Goal: Transaction & Acquisition: Obtain resource

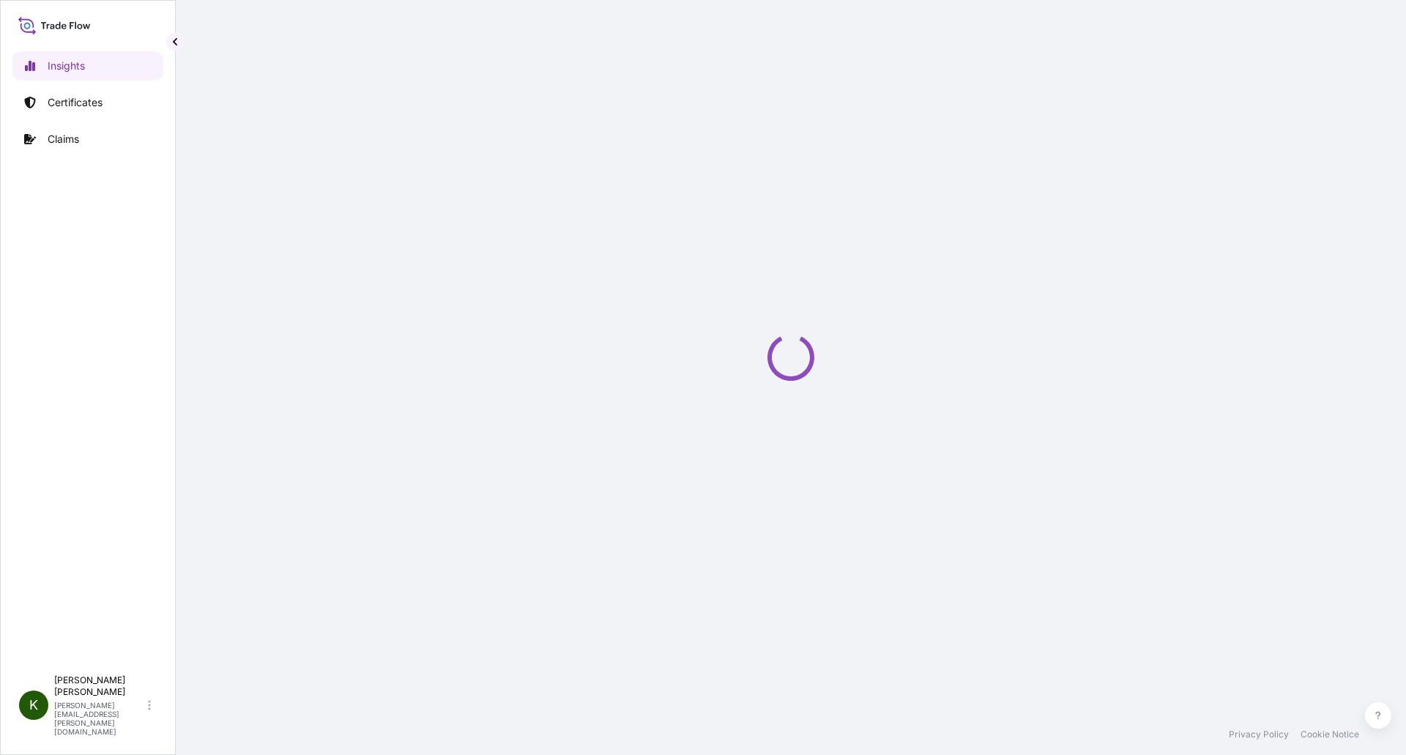
select select "2025"
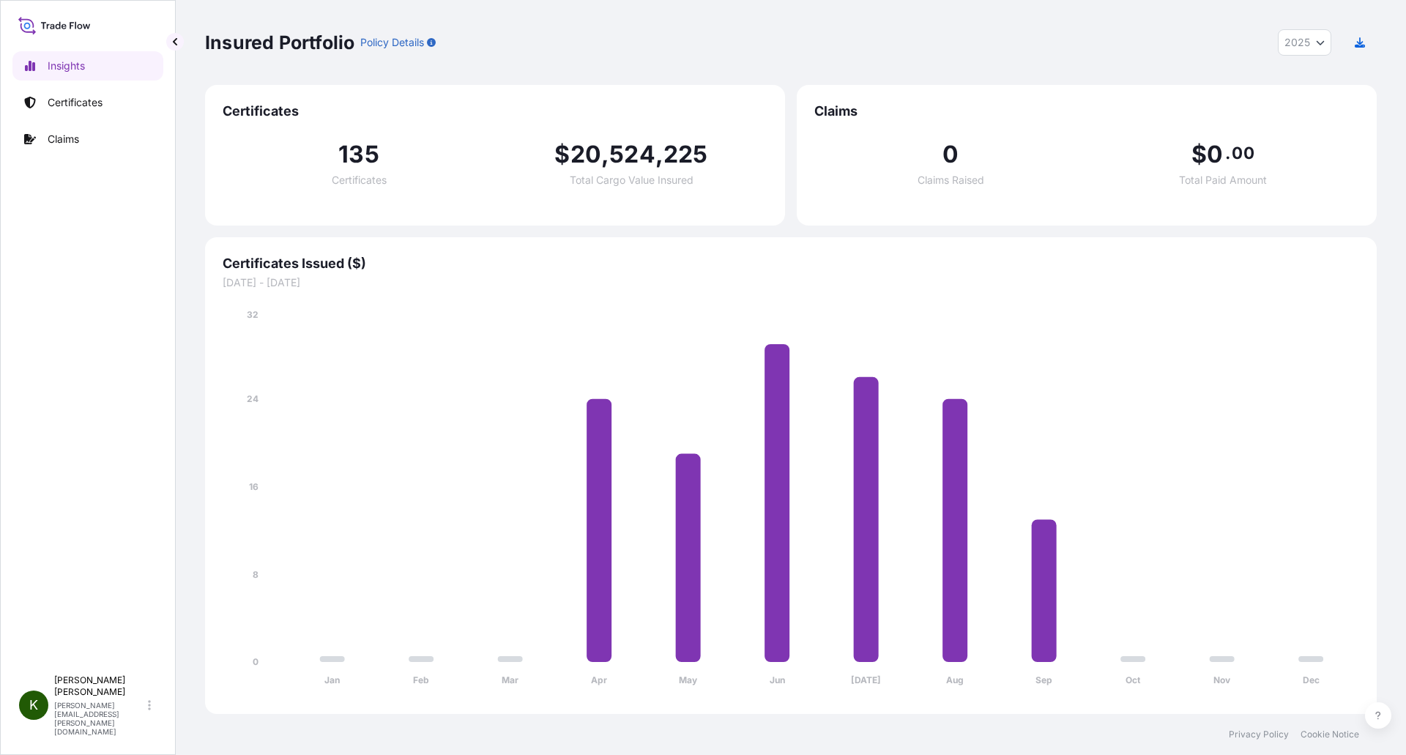
click at [1006, 26] on div "Insured Portfolio Policy Details 2025 2025 2024 2023 2022" at bounding box center [791, 42] width 1172 height 85
click at [110, 111] on link "Certificates" at bounding box center [87, 102] width 151 height 29
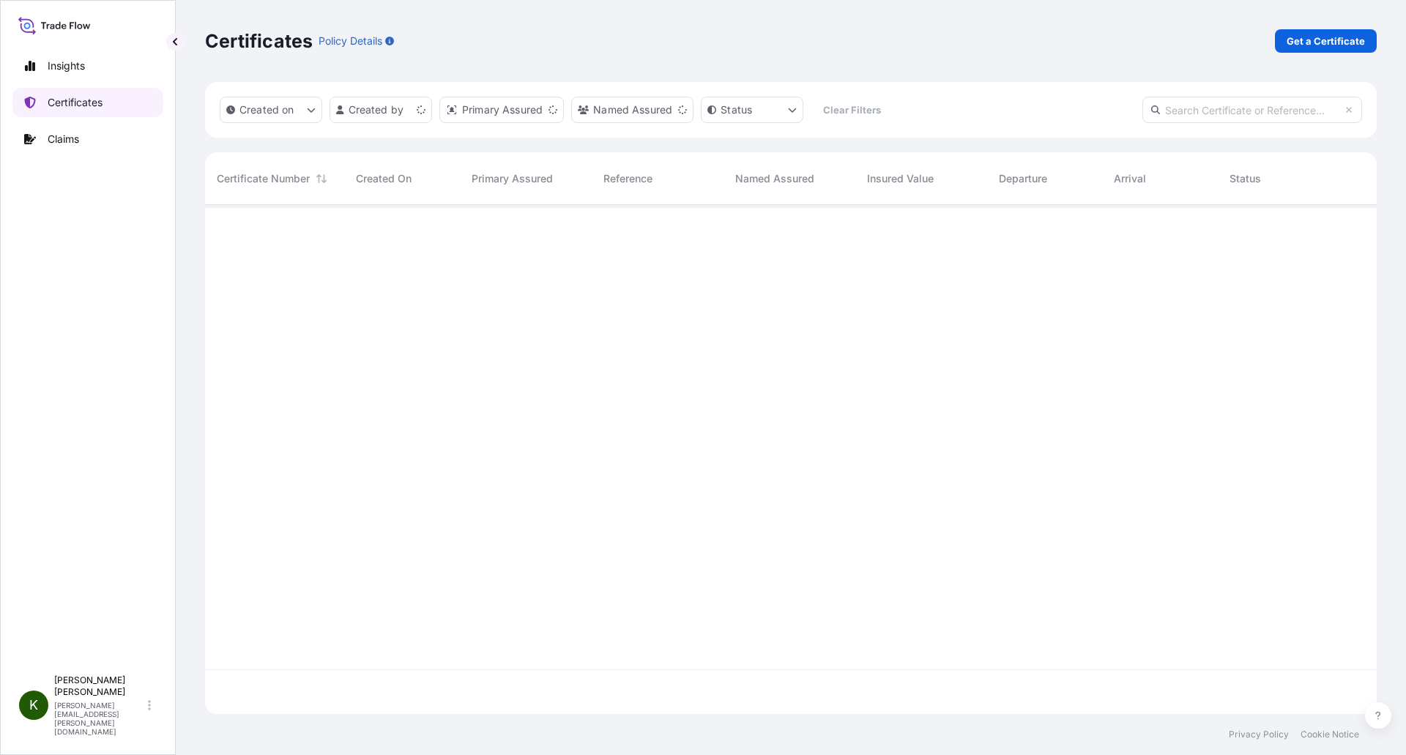
scroll to position [506, 1161]
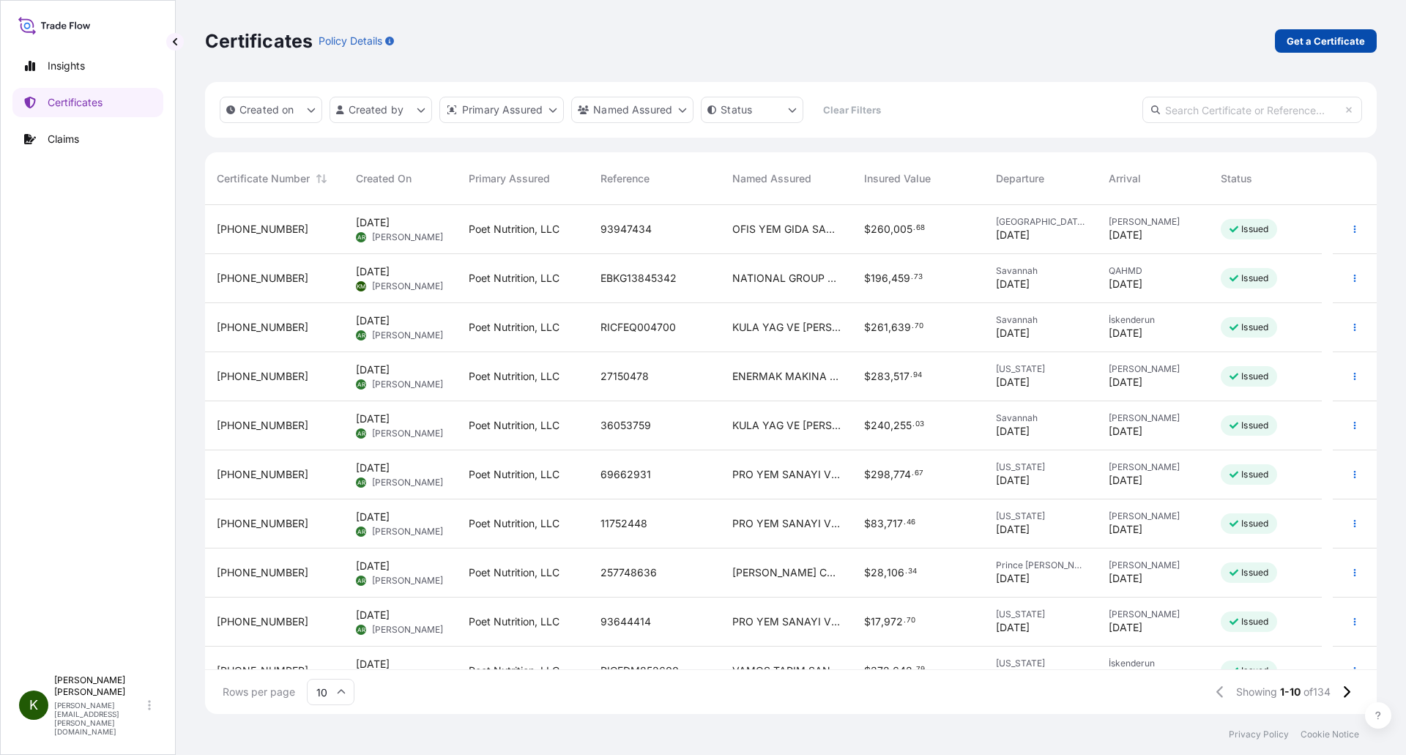
click at [1336, 44] on p "Get a Certificate" at bounding box center [1326, 41] width 78 height 15
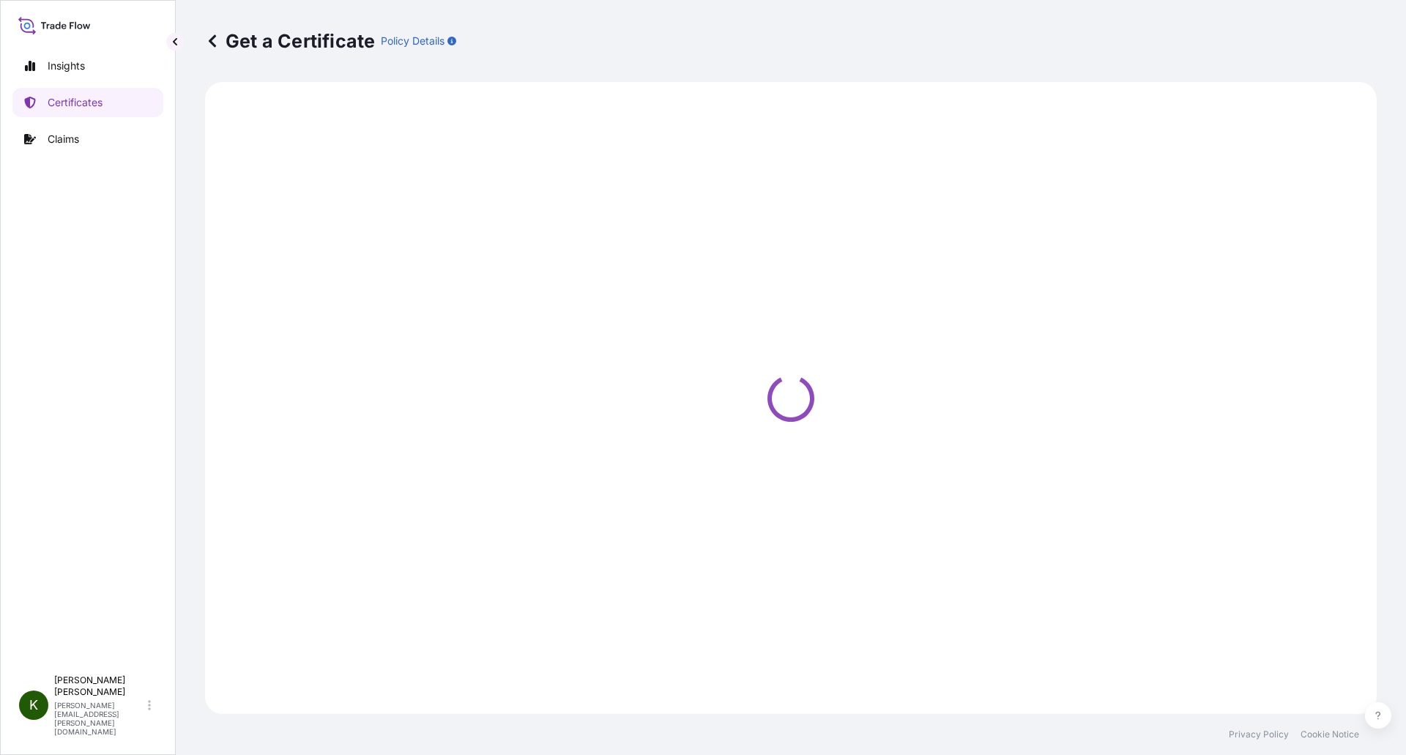
select select "Ocean Vessel"
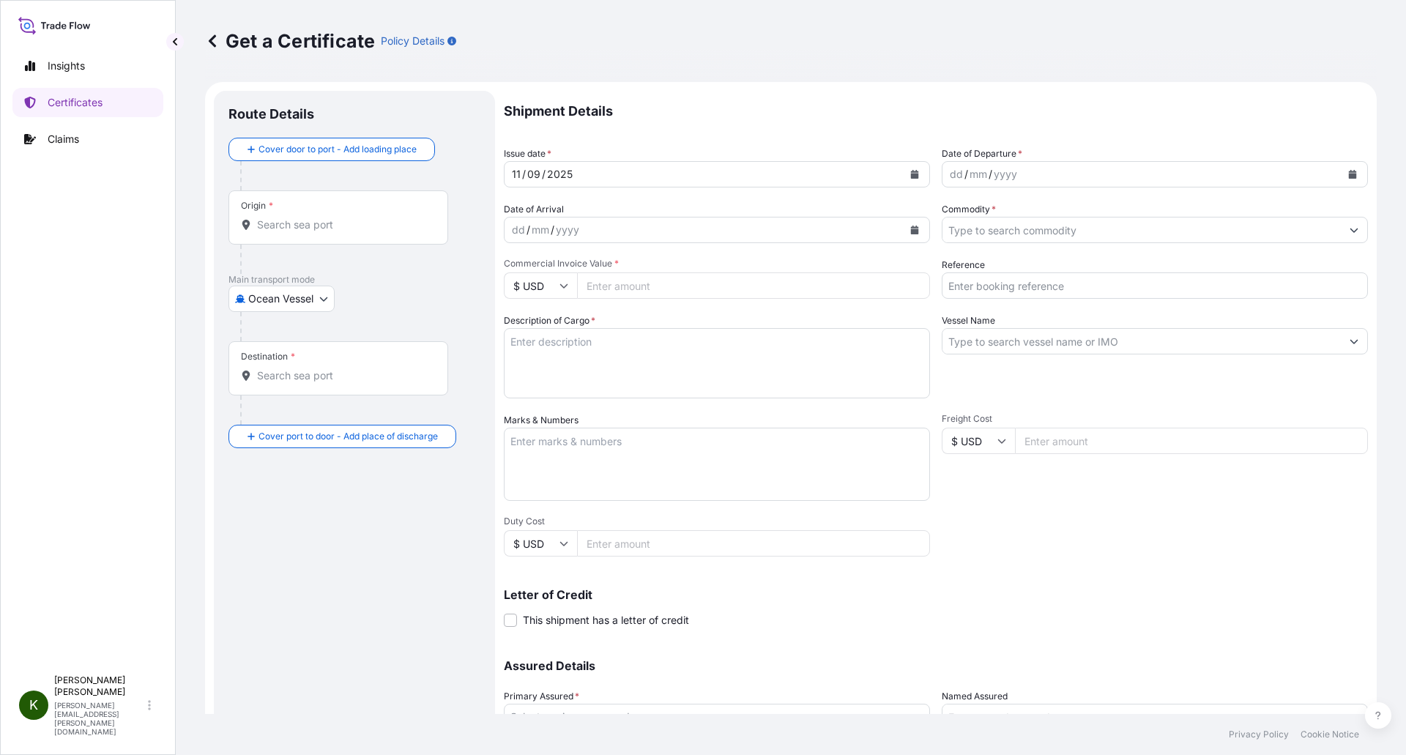
click at [327, 232] on div "Origin *" at bounding box center [339, 217] width 220 height 54
click at [327, 232] on input "Origin *" at bounding box center [343, 225] width 173 height 15
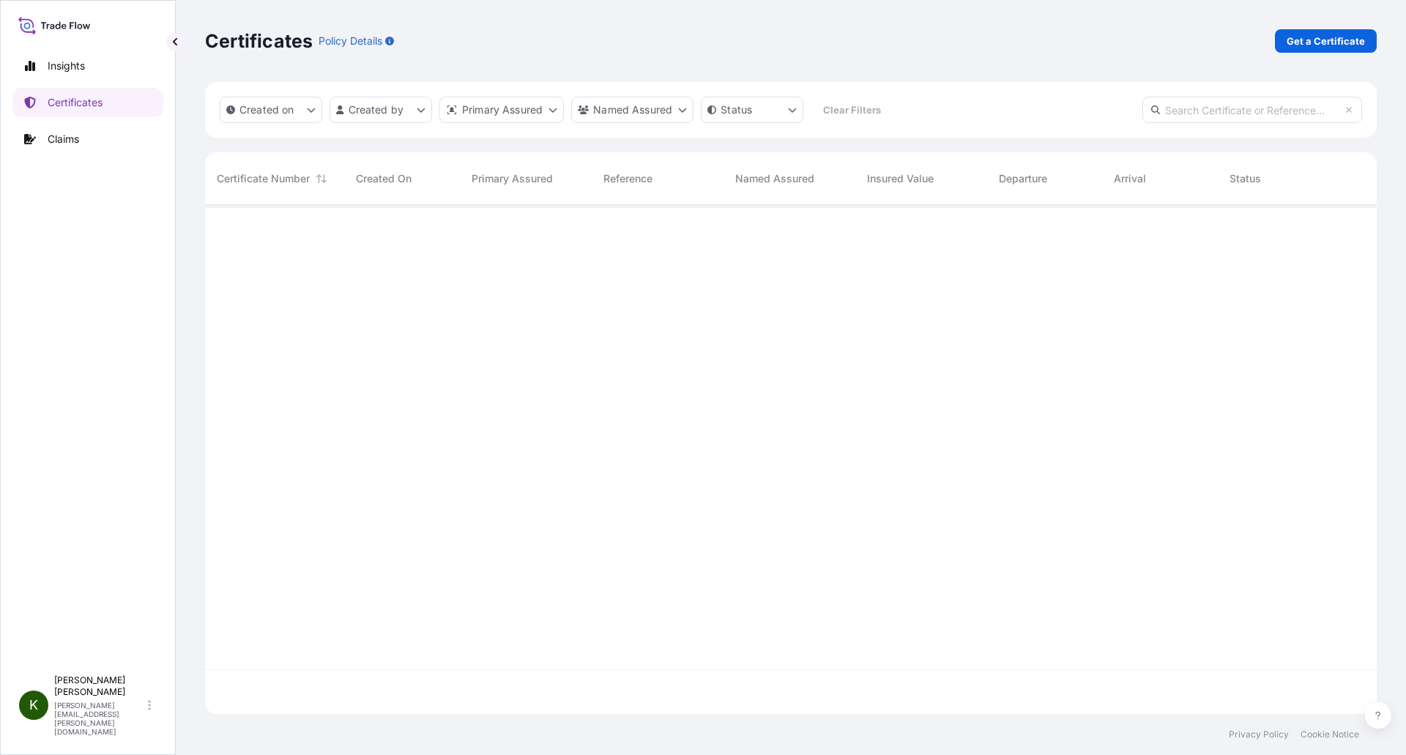
scroll to position [506, 1161]
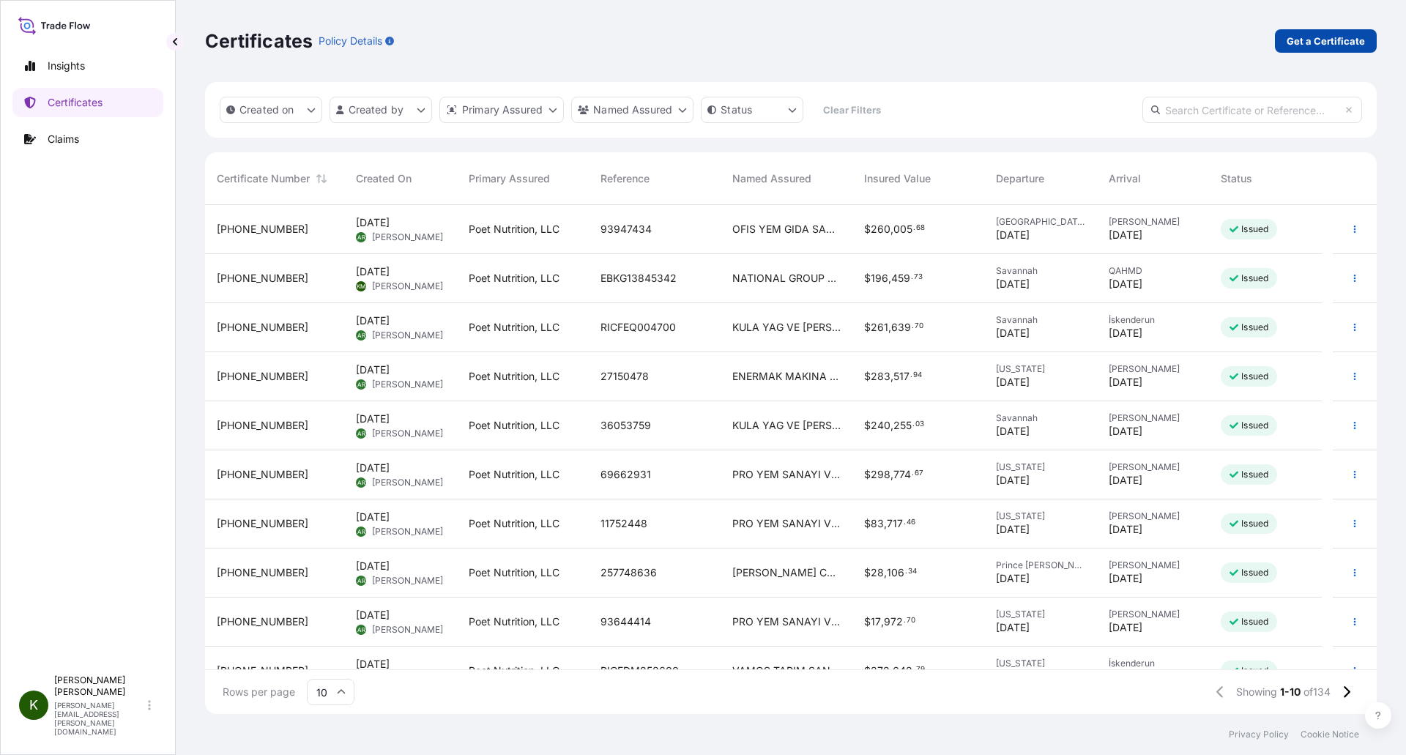
click at [1338, 40] on p "Get a Certificate" at bounding box center [1326, 41] width 78 height 15
select select "Ocean Vessel"
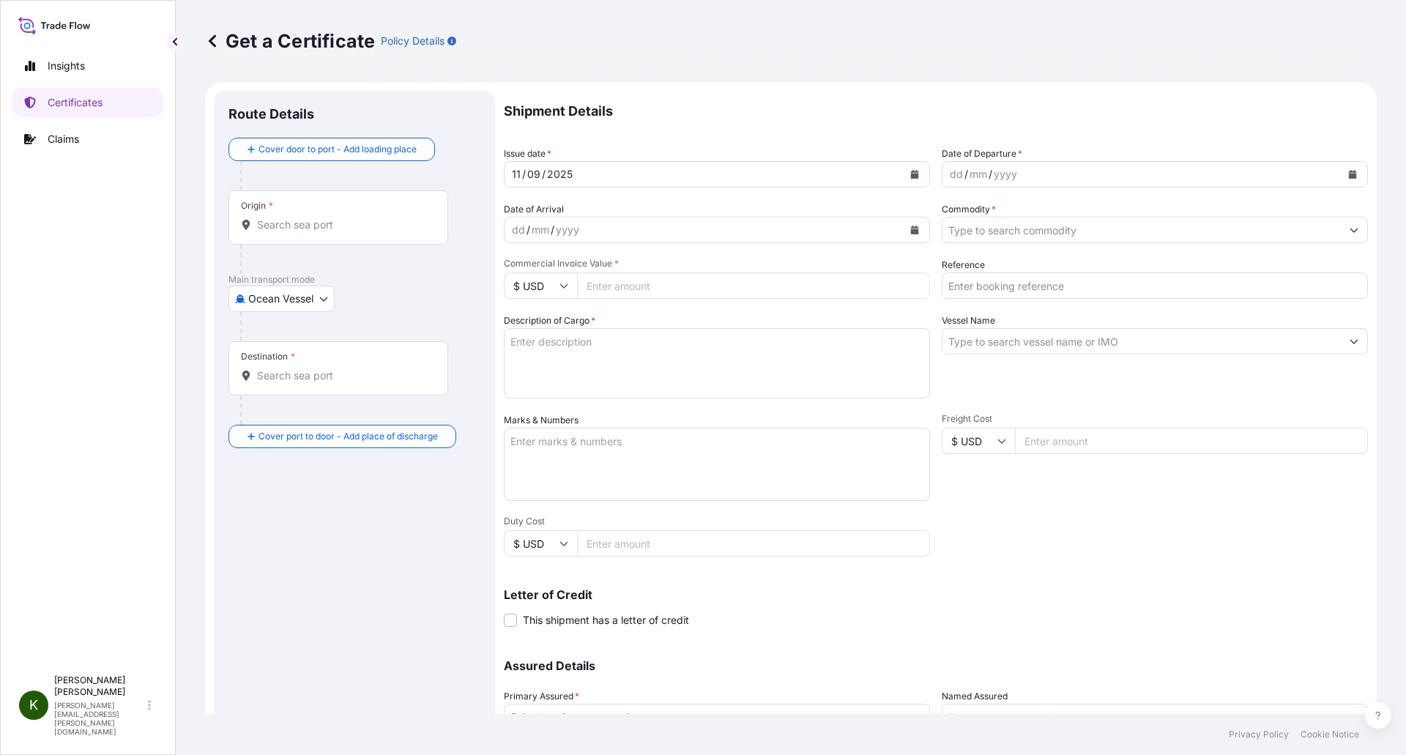
click at [318, 221] on input "Origin *" at bounding box center [343, 225] width 173 height 15
paste input "[US_STATE], [GEOGRAPHIC_DATA]"
type input "[US_STATE], [GEOGRAPHIC_DATA]"
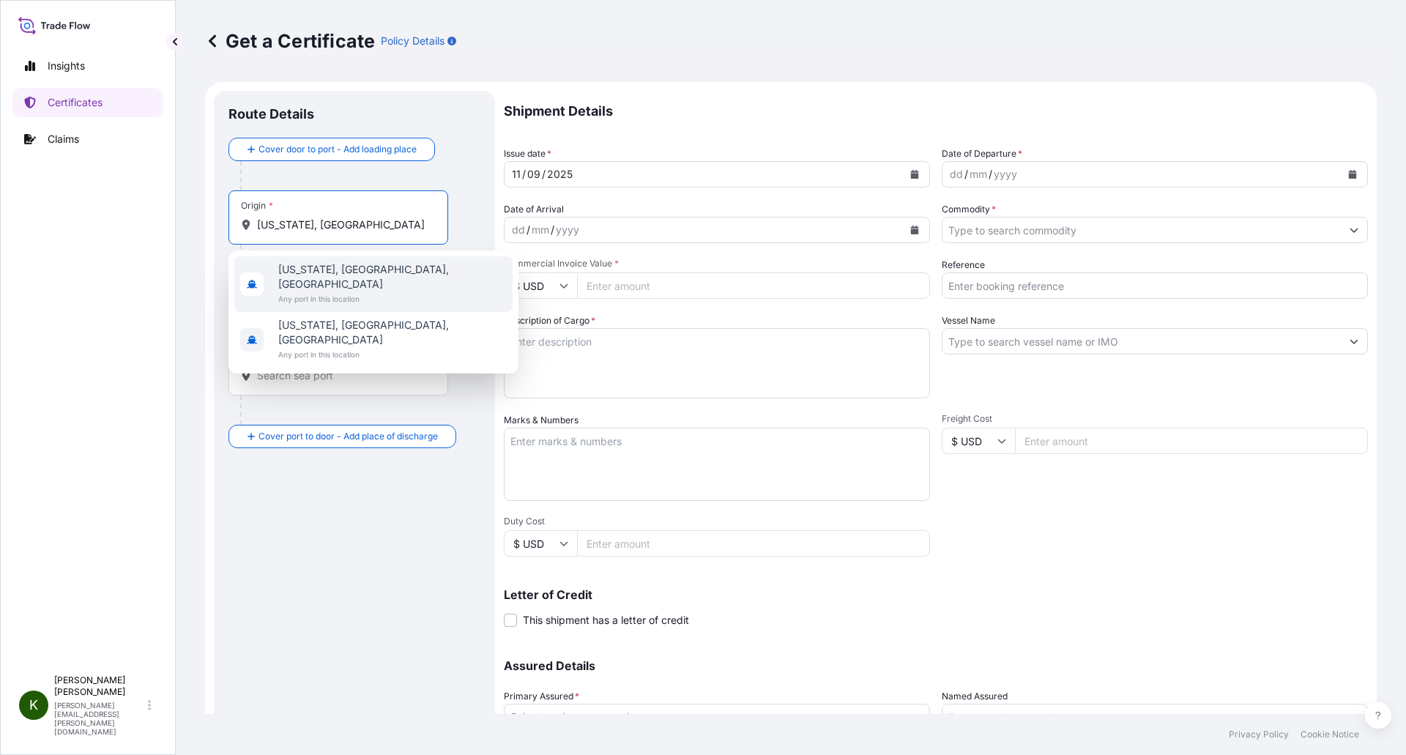
drag, startPoint x: 419, startPoint y: 223, endPoint x: 242, endPoint y: 226, distance: 177.3
click at [242, 226] on div "[US_STATE], [GEOGRAPHIC_DATA]" at bounding box center [338, 225] width 195 height 15
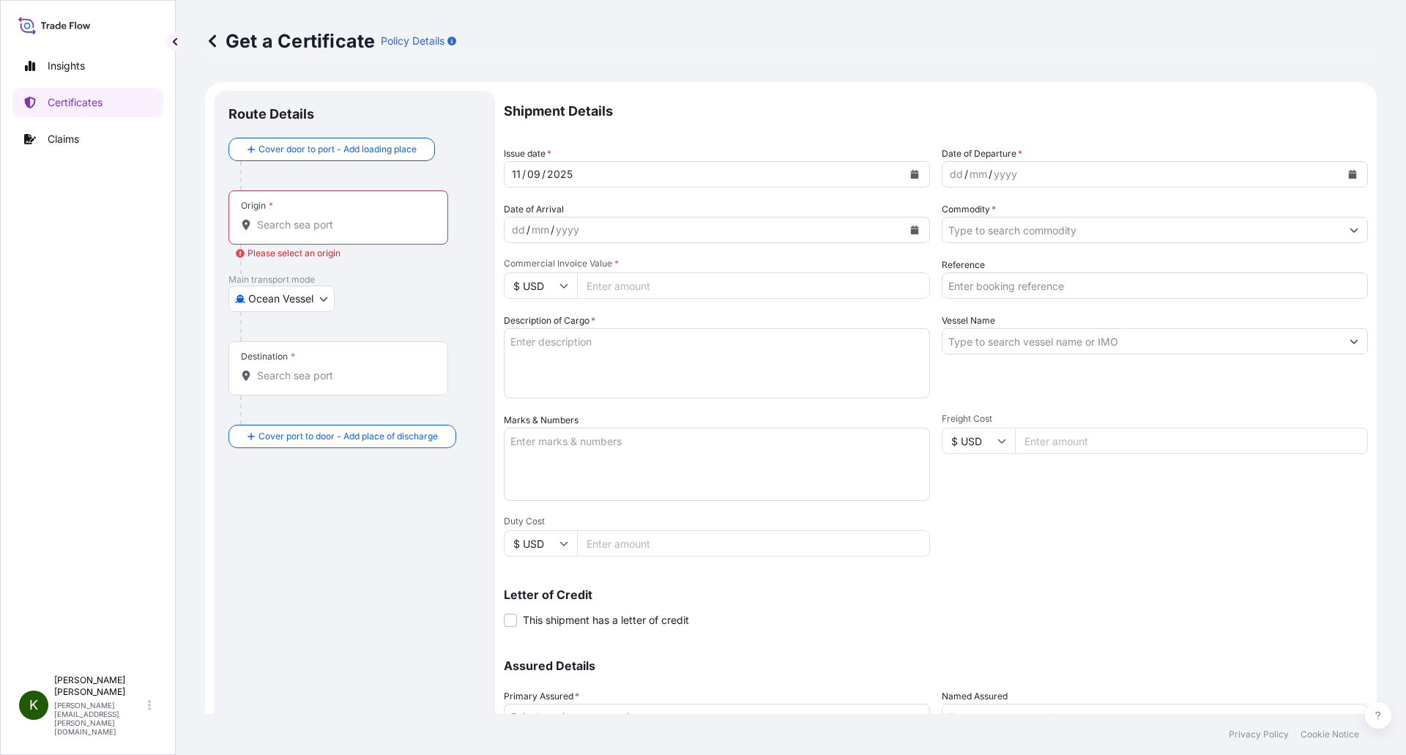
click at [312, 234] on div "Origin *" at bounding box center [339, 217] width 220 height 54
click at [312, 232] on input "Origin * Please select an origin" at bounding box center [343, 225] width 173 height 15
paste input "[GEOGRAPHIC_DATA], [GEOGRAPHIC_DATA], [GEOGRAPHIC_DATA]"
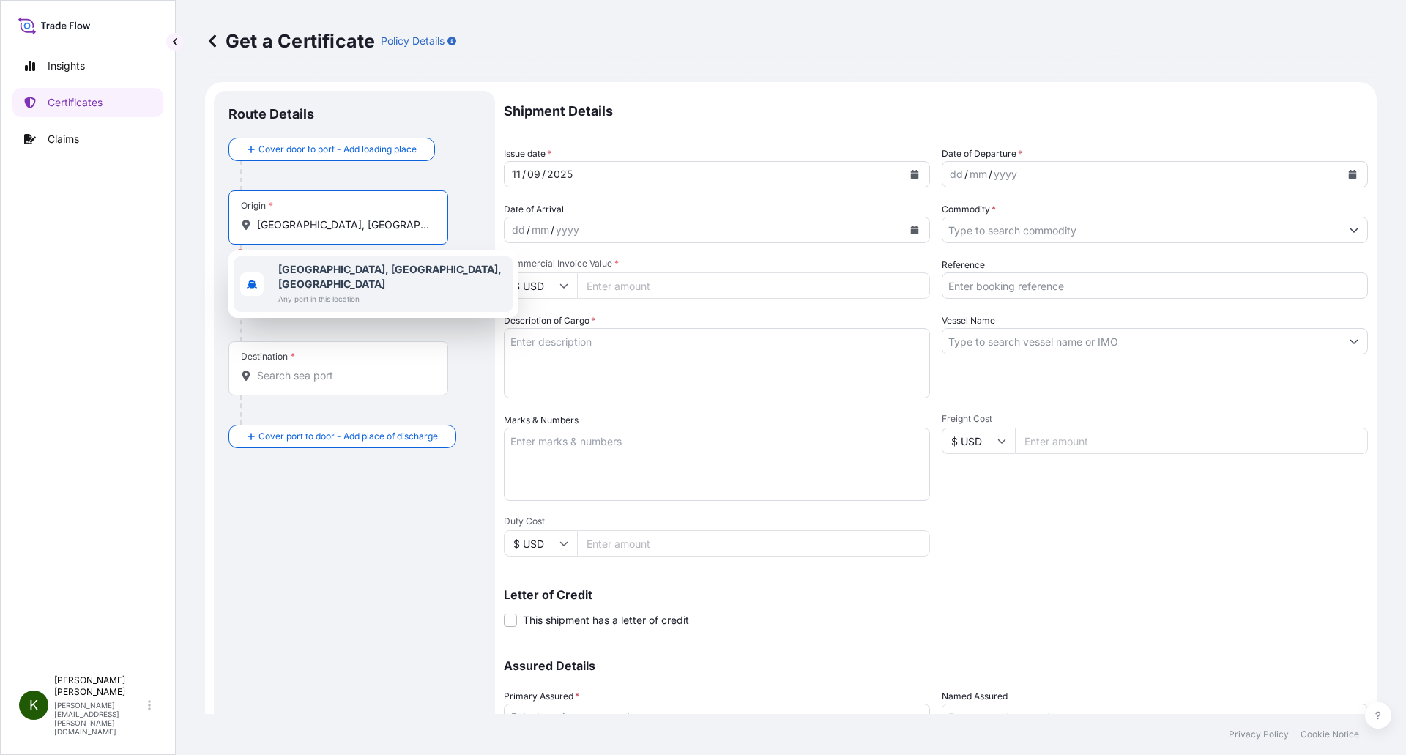
click at [332, 292] on span "Any port in this location" at bounding box center [392, 299] width 229 height 15
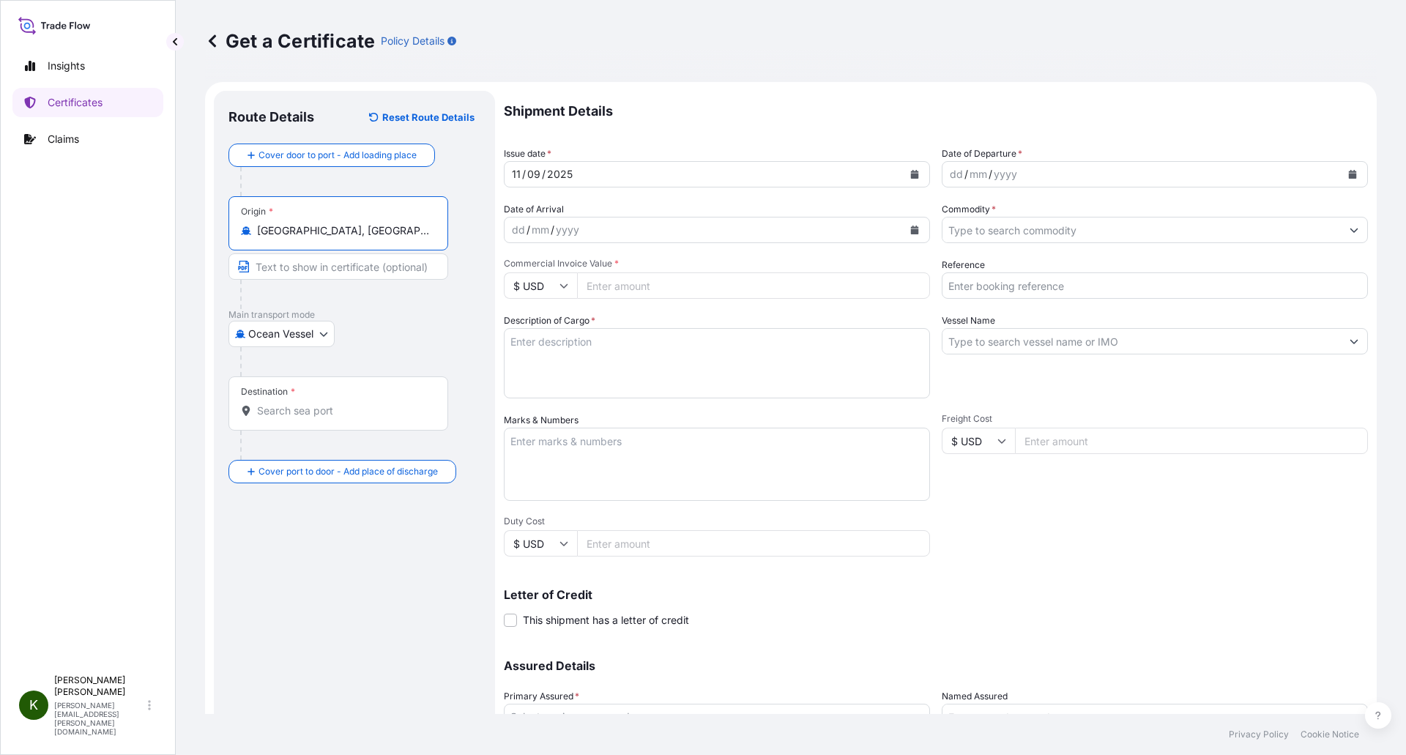
type input "[GEOGRAPHIC_DATA], [GEOGRAPHIC_DATA], [GEOGRAPHIC_DATA]"
click at [300, 412] on input "Destination *" at bounding box center [343, 411] width 173 height 15
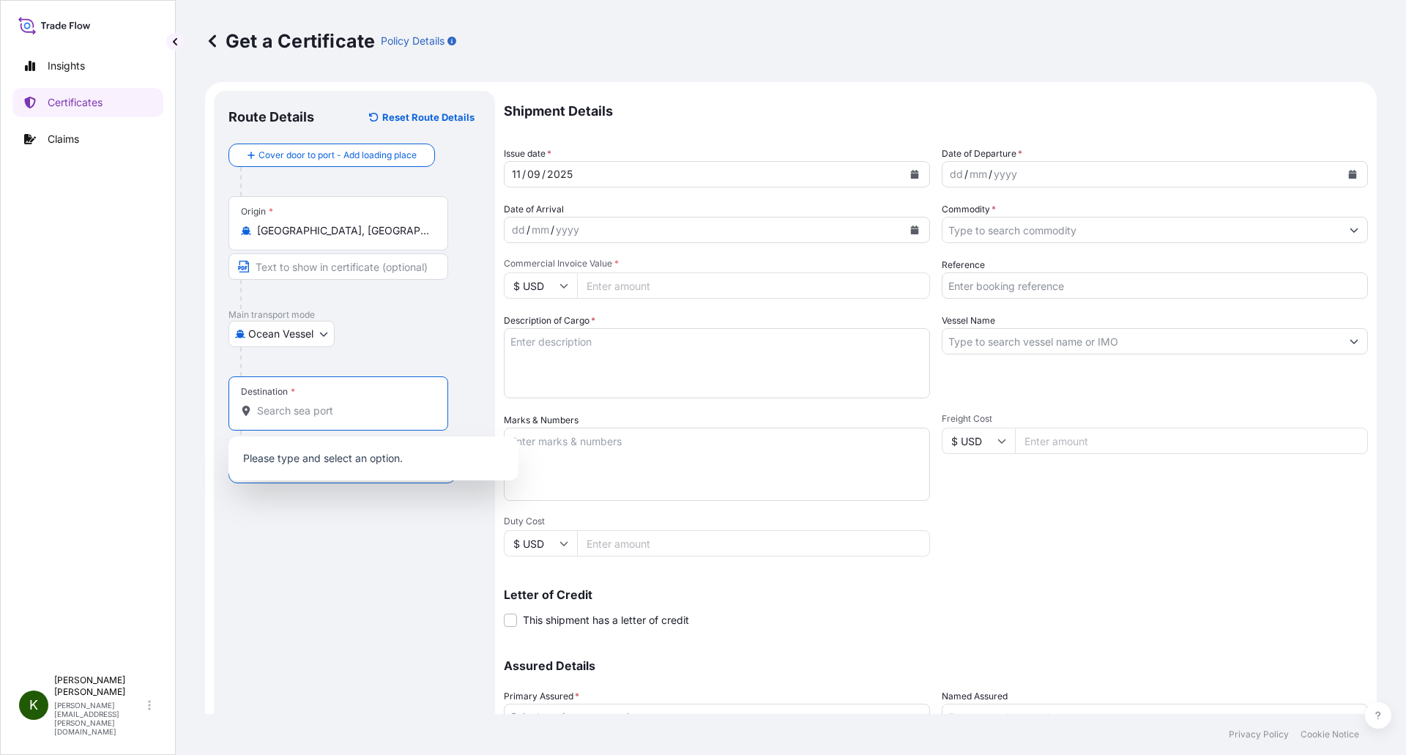
paste input "SIHANOUKVILLE, [GEOGRAPHIC_DATA]"
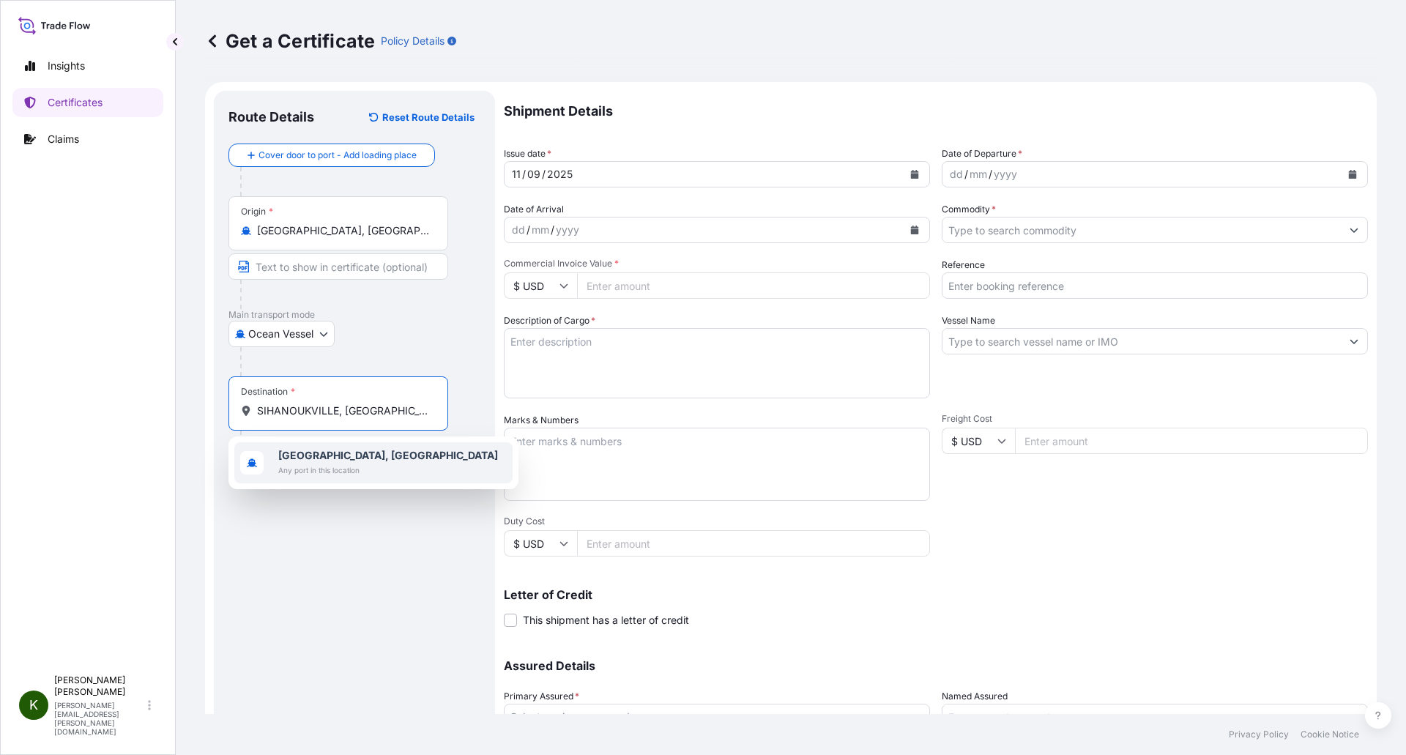
click at [302, 453] on b "[GEOGRAPHIC_DATA], [GEOGRAPHIC_DATA]" at bounding box center [388, 455] width 220 height 12
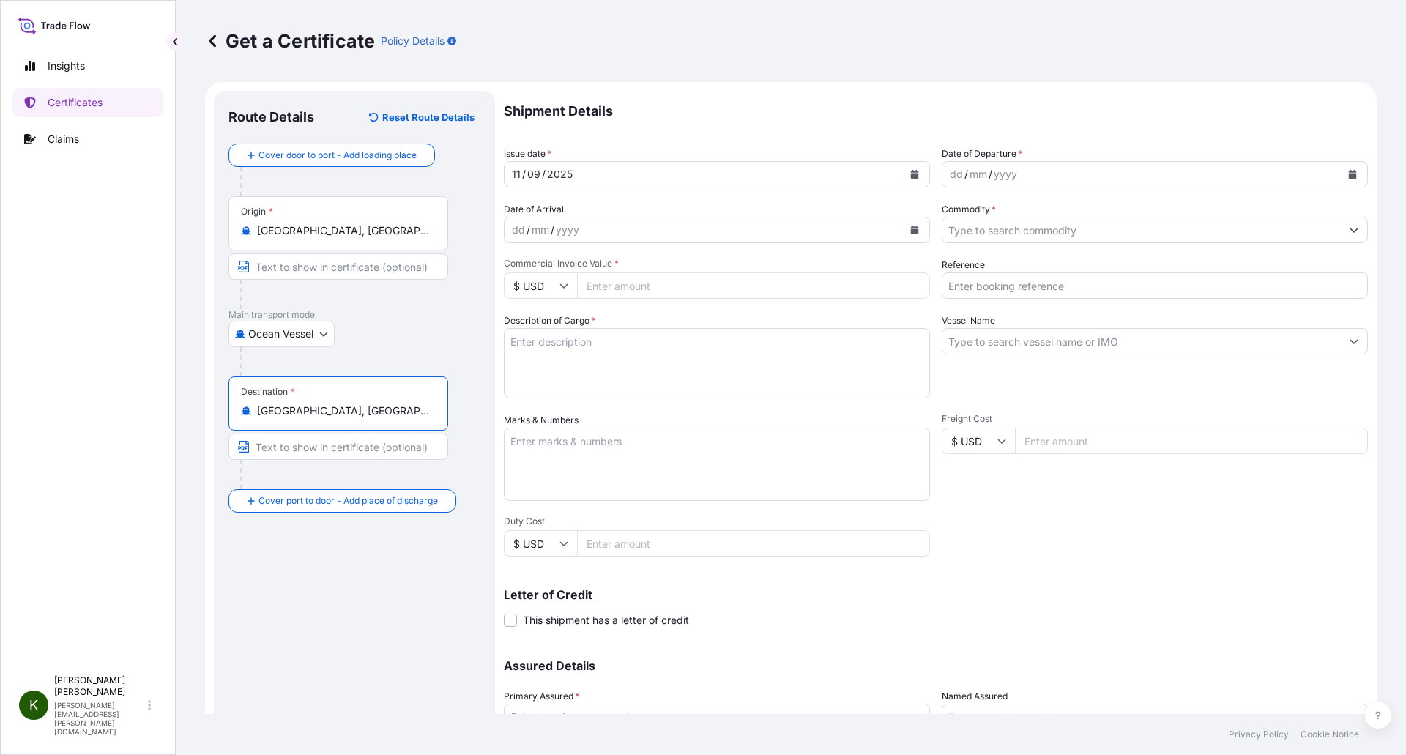
type input "[GEOGRAPHIC_DATA], [GEOGRAPHIC_DATA]"
click at [1341, 174] on button "Calendar" at bounding box center [1352, 174] width 23 height 23
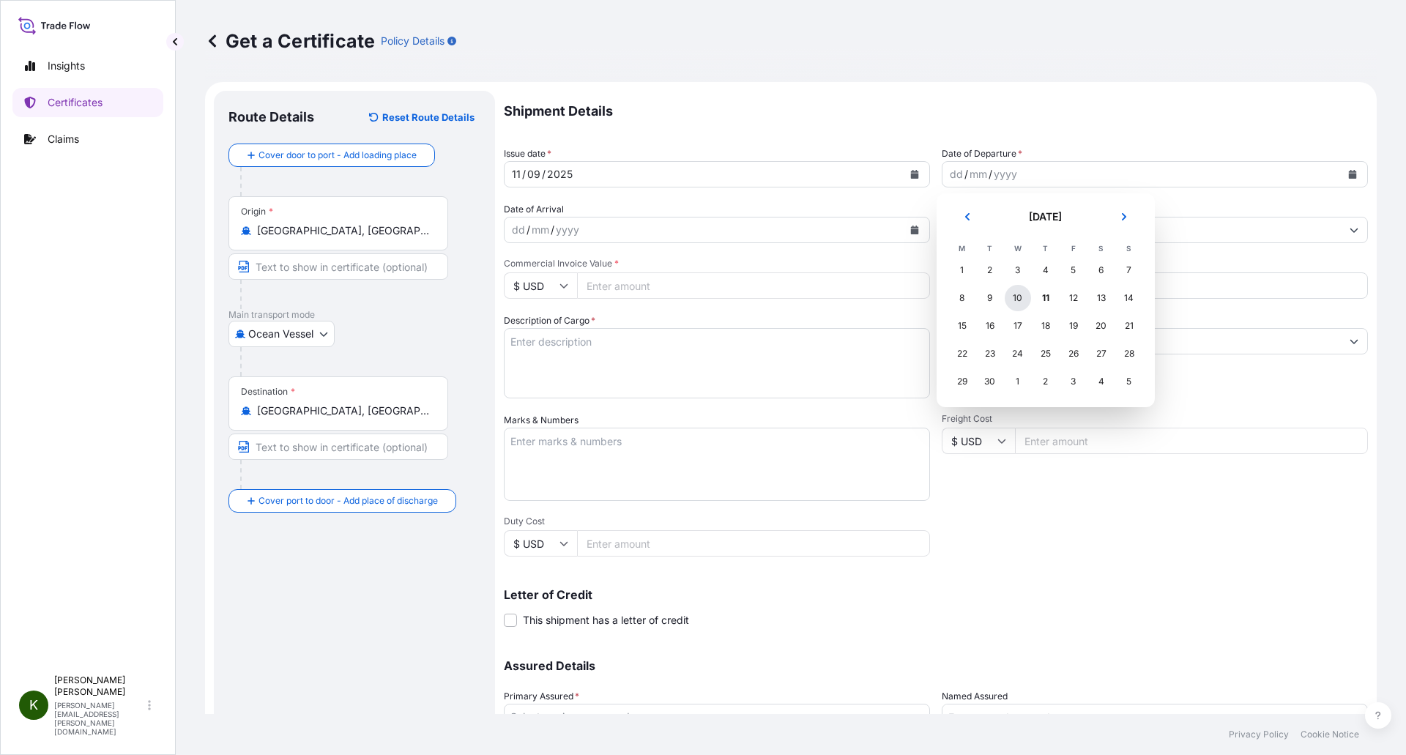
click at [1017, 300] on div "10" at bounding box center [1018, 298] width 26 height 26
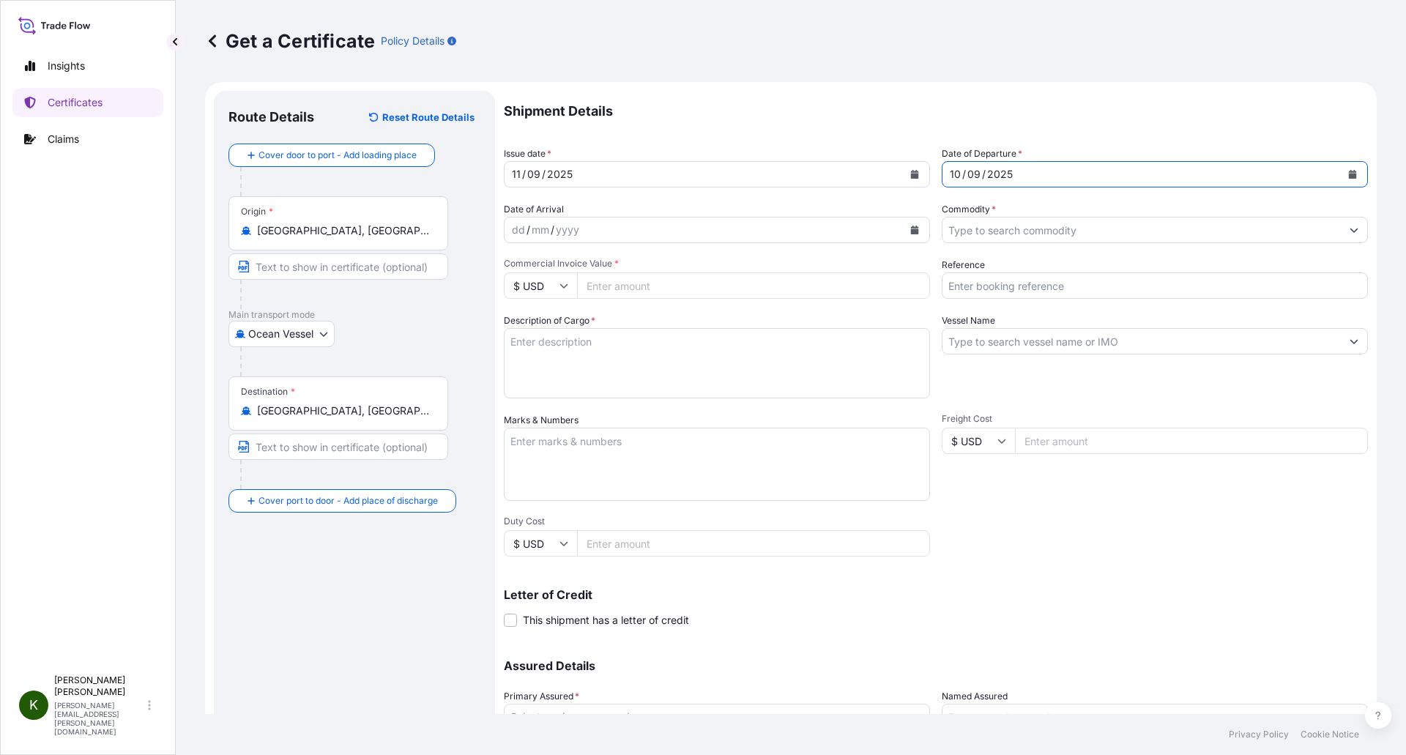
click at [911, 226] on icon "Calendar" at bounding box center [915, 230] width 8 height 9
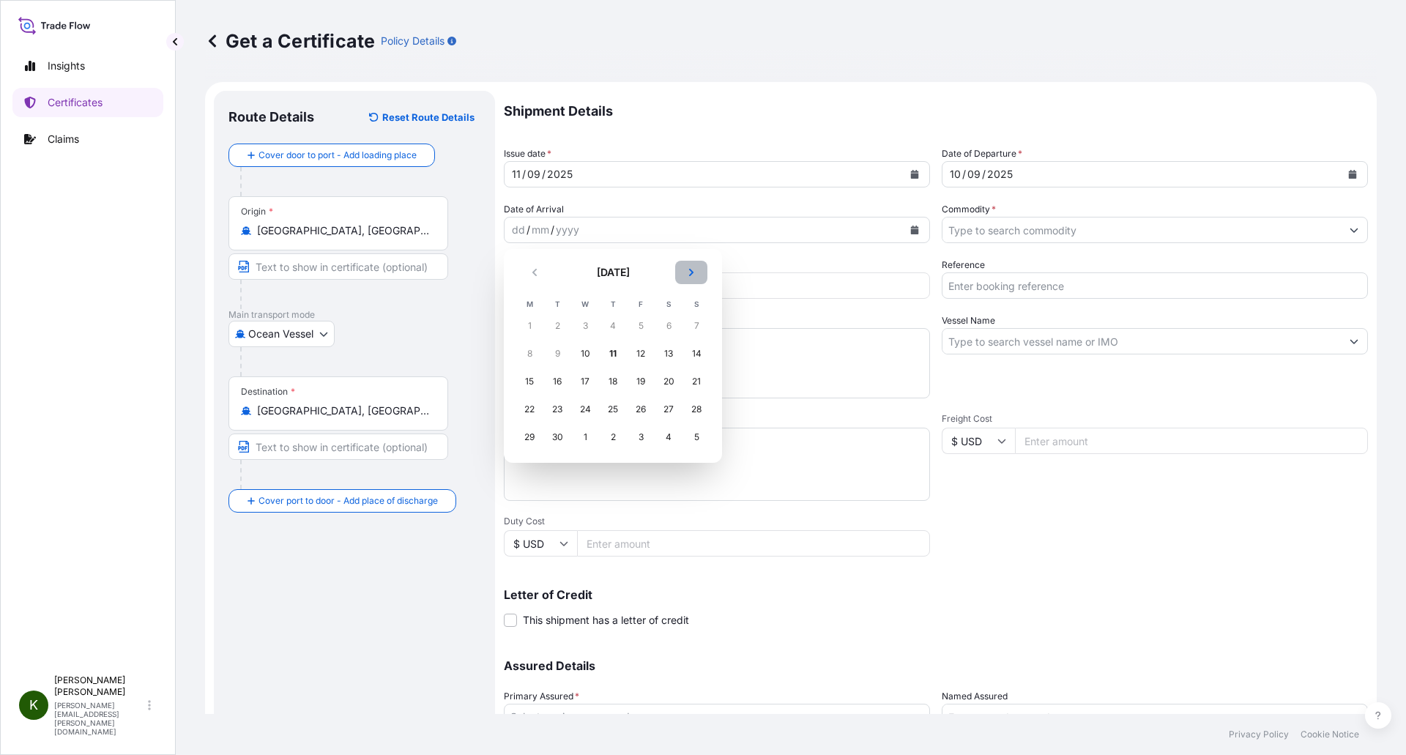
click at [689, 269] on icon "Next" at bounding box center [691, 272] width 9 height 9
click at [646, 357] on div "7" at bounding box center [641, 354] width 26 height 26
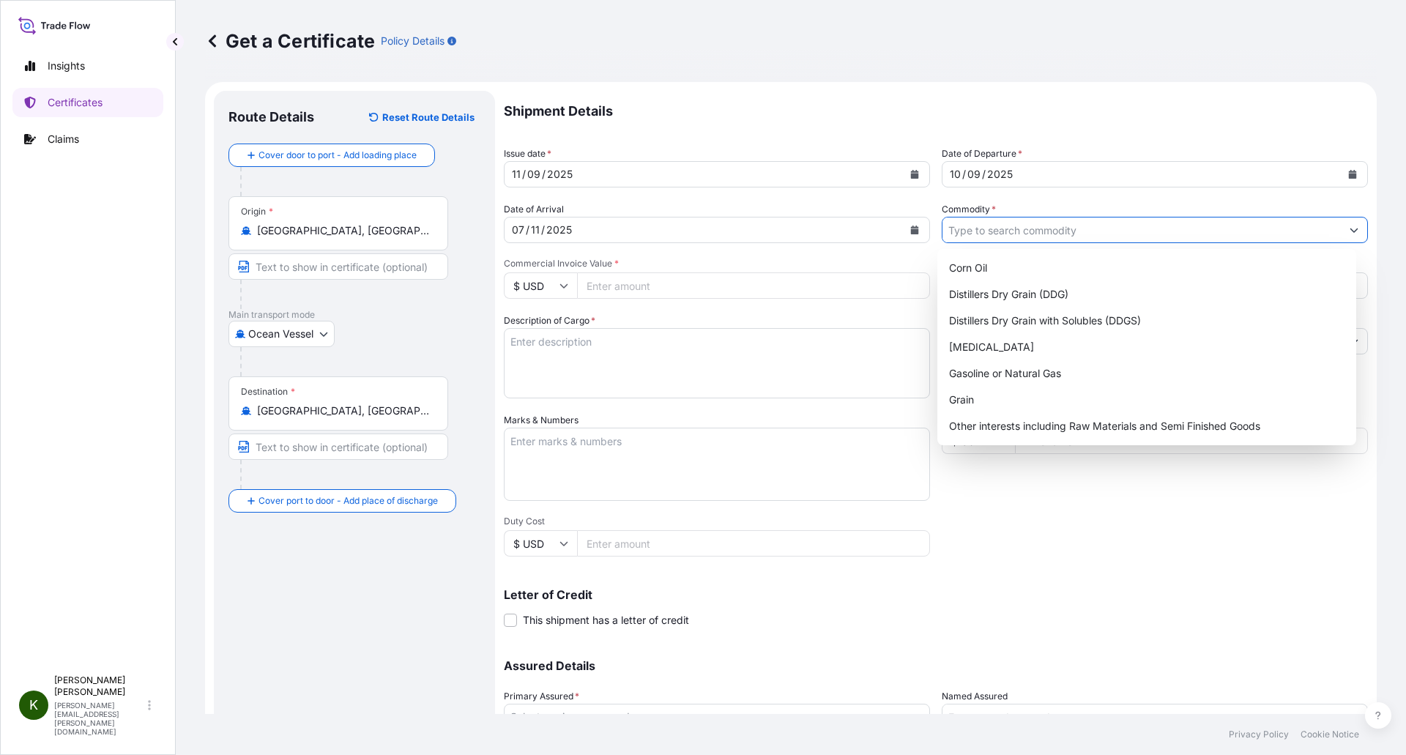
click at [981, 226] on input "Commodity *" at bounding box center [1142, 230] width 398 height 26
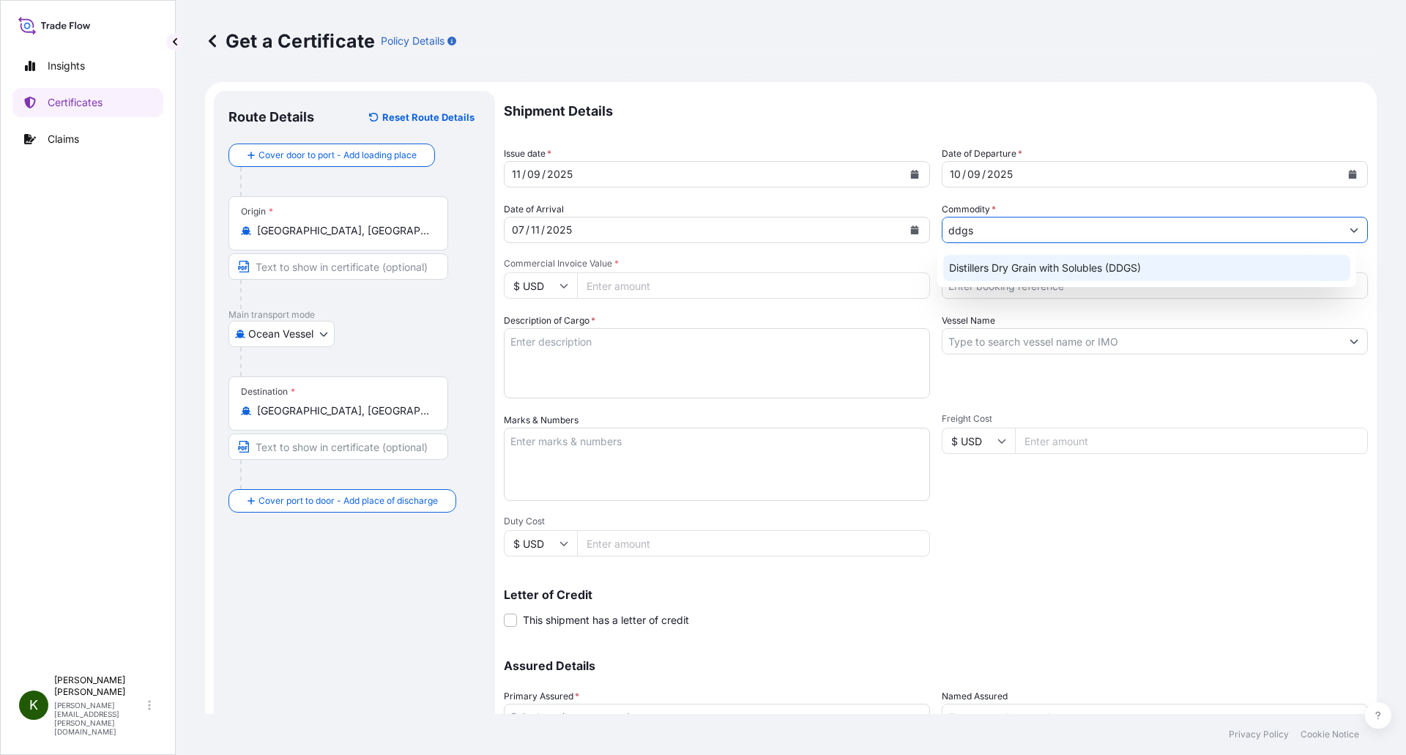
click at [986, 266] on div "Distillers Dry Grain with Solubles (DDGS)" at bounding box center [1147, 268] width 408 height 26
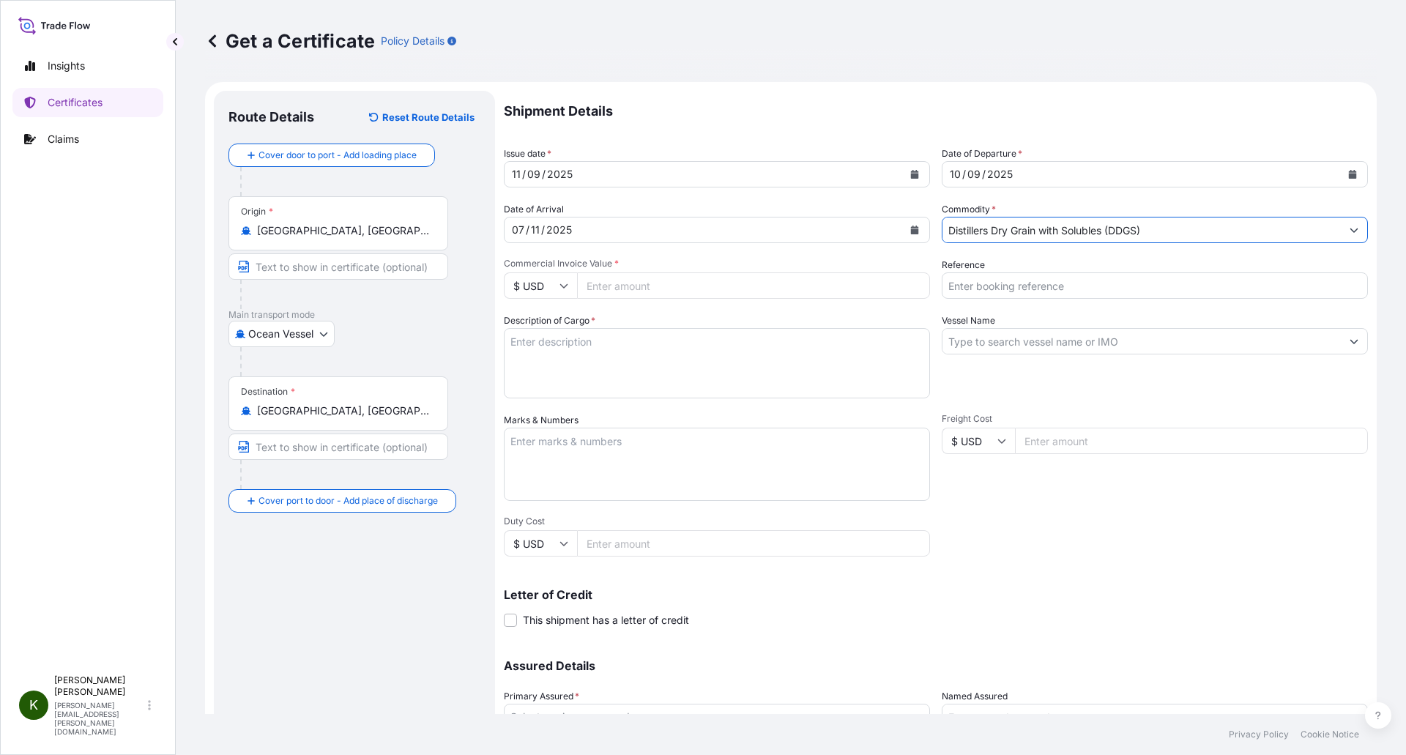
type input "Distillers Dry Grain with Solubles (DDGS)"
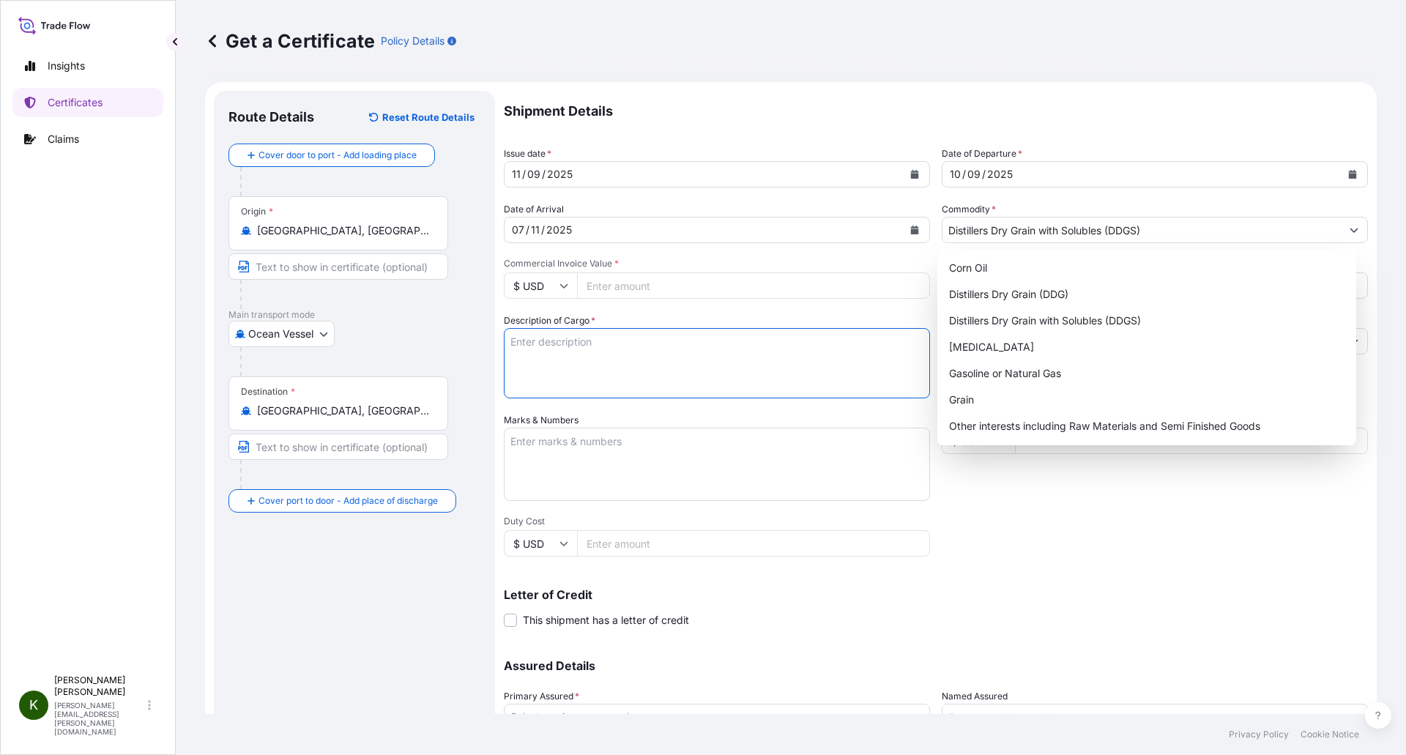
click at [565, 350] on textarea "Description of Cargo *" at bounding box center [717, 363] width 426 height 70
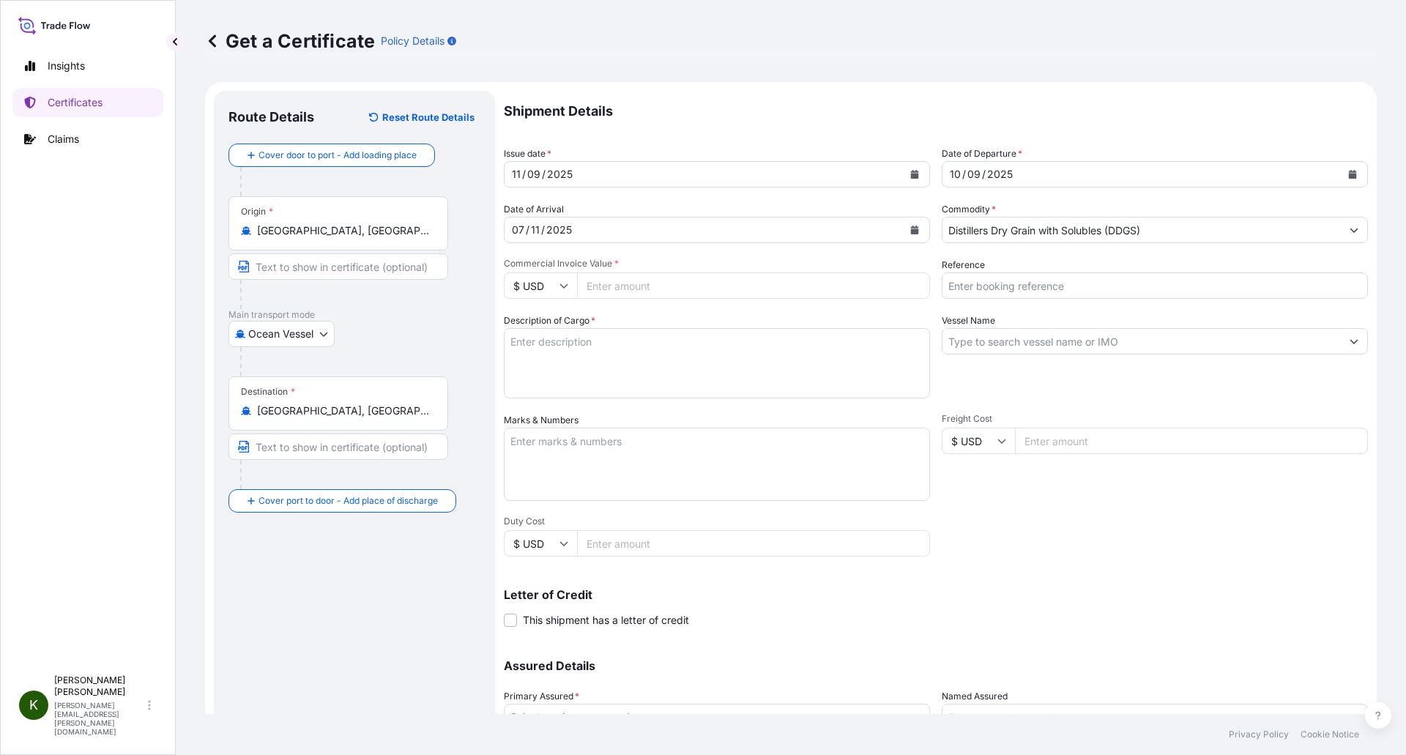
click at [668, 282] on input "Commercial Invoice Value *" at bounding box center [753, 285] width 353 height 26
paste input "59985.22"
type input "59985.22"
click at [1028, 276] on input "Reference" at bounding box center [1155, 285] width 426 height 26
paste input "258774616"
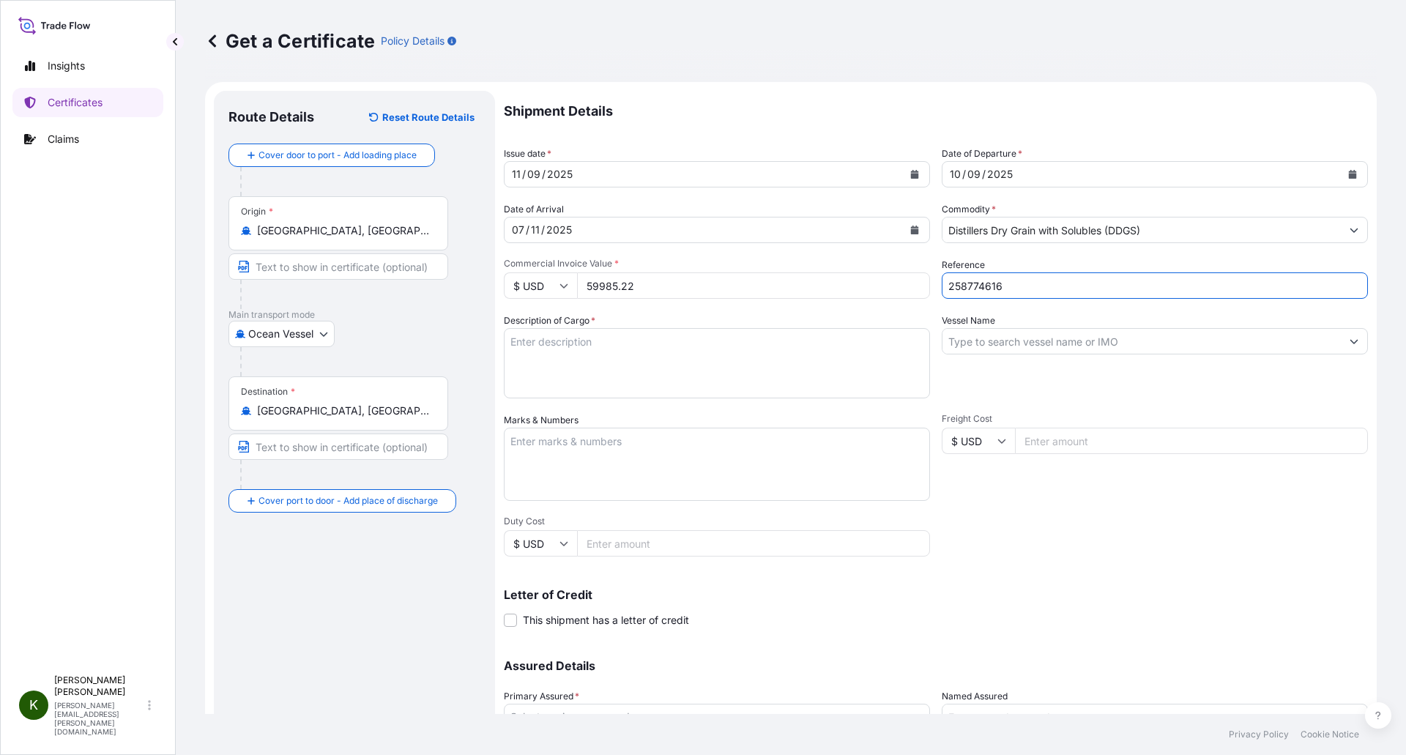
type input "258774616"
click at [562, 339] on textarea "Description of Cargo *" at bounding box center [717, 363] width 426 height 70
paste textarea "DISTILLER DRIED GRAINS WITH SOLUBLES (DDGS) TOTAL WEIGHT (MTS): 258.557 FREIGHT…"
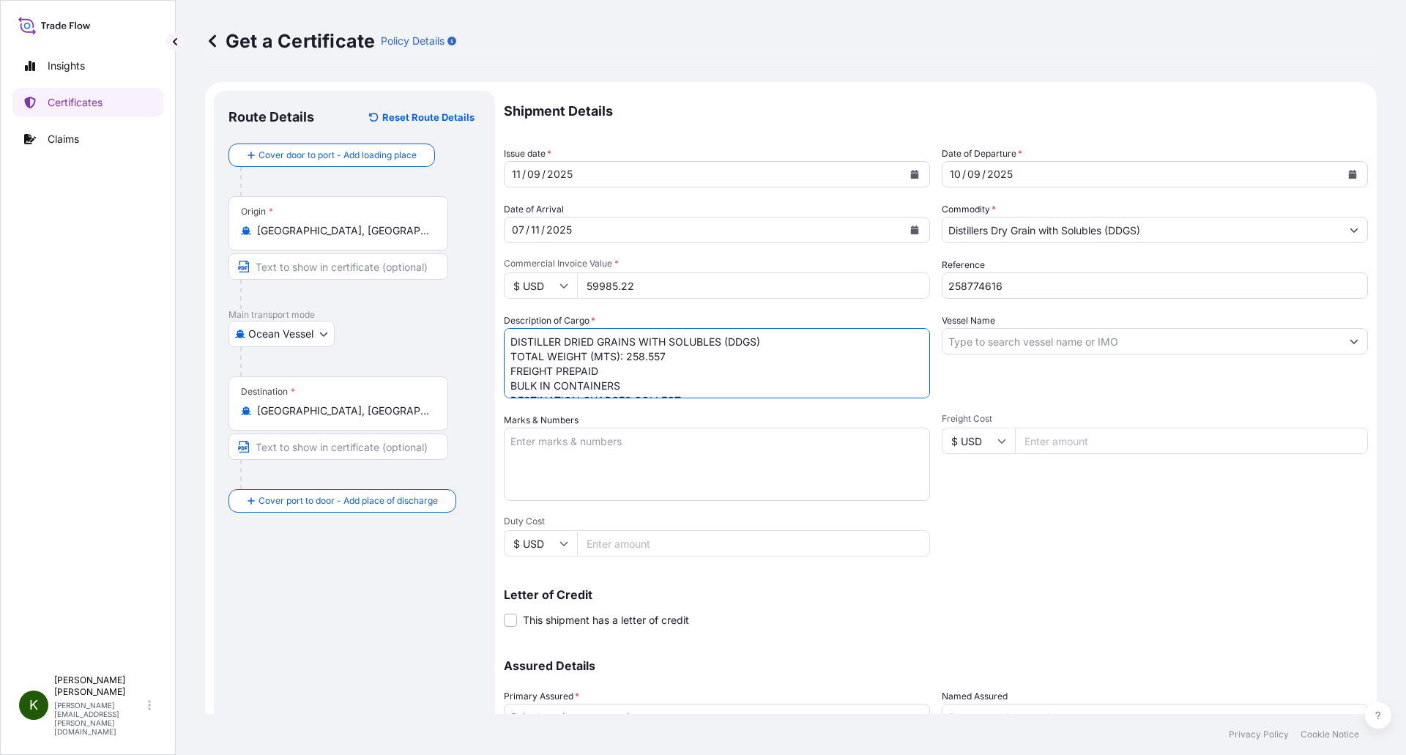
scroll to position [38, 0]
type textarea "DISTILLER DRIED GRAINS WITH SOLUBLES (DDGS) TOTAL WEIGHT (MTS): 258.557 FREIGHT…"
drag, startPoint x: 1115, startPoint y: 345, endPoint x: 1124, endPoint y: 343, distance: 9.1
click at [1115, 345] on input "Vessel Name" at bounding box center [1142, 341] width 398 height 26
paste input "SHANGHAI EXPRESS"
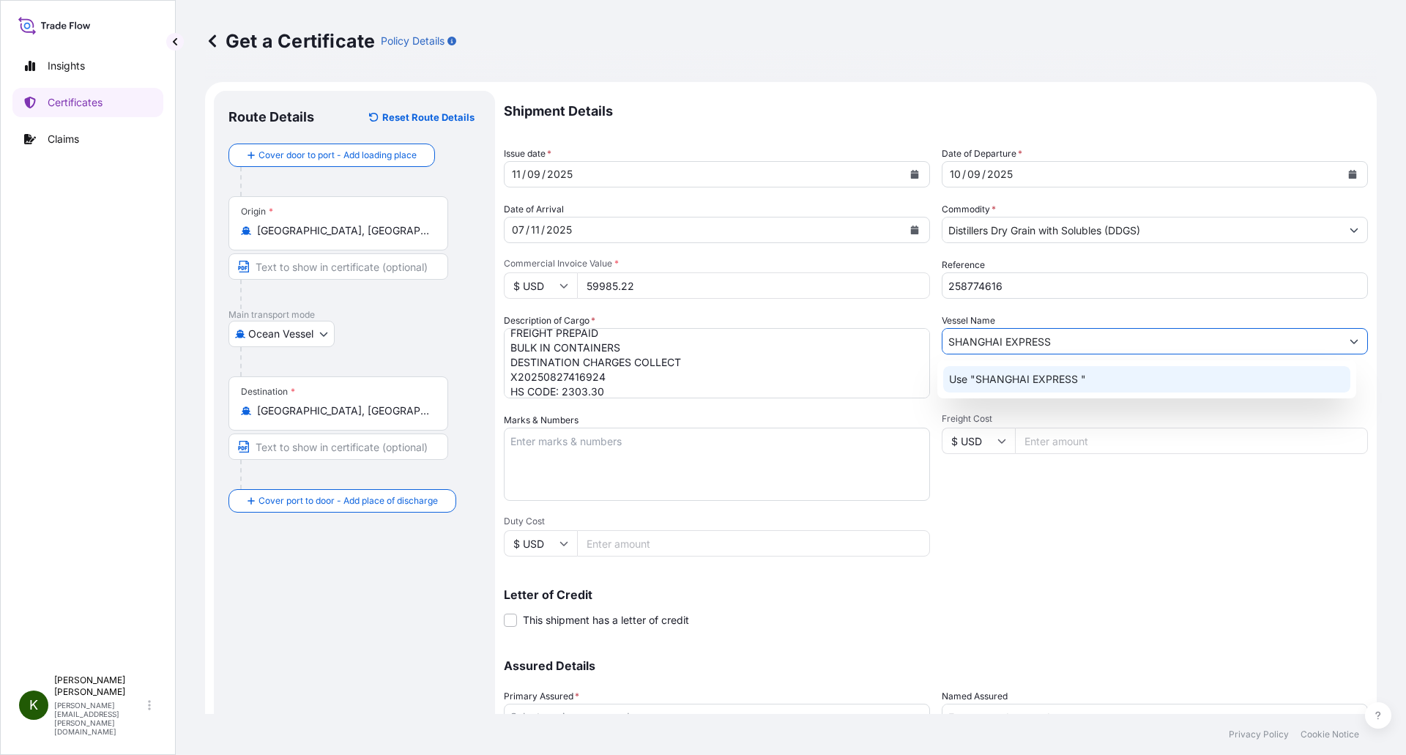
click at [1167, 341] on input "SHANGHAI EXPRESS" at bounding box center [1142, 341] width 398 height 26
click at [1350, 342] on icon "Show suggestions" at bounding box center [1354, 341] width 9 height 9
drag, startPoint x: 1170, startPoint y: 334, endPoint x: 894, endPoint y: 340, distance: 275.5
click at [894, 340] on div "Shipment Details Issue date * [DATE] Date of Departure * [DATE] Date of Arrival…" at bounding box center [936, 440] width 864 height 698
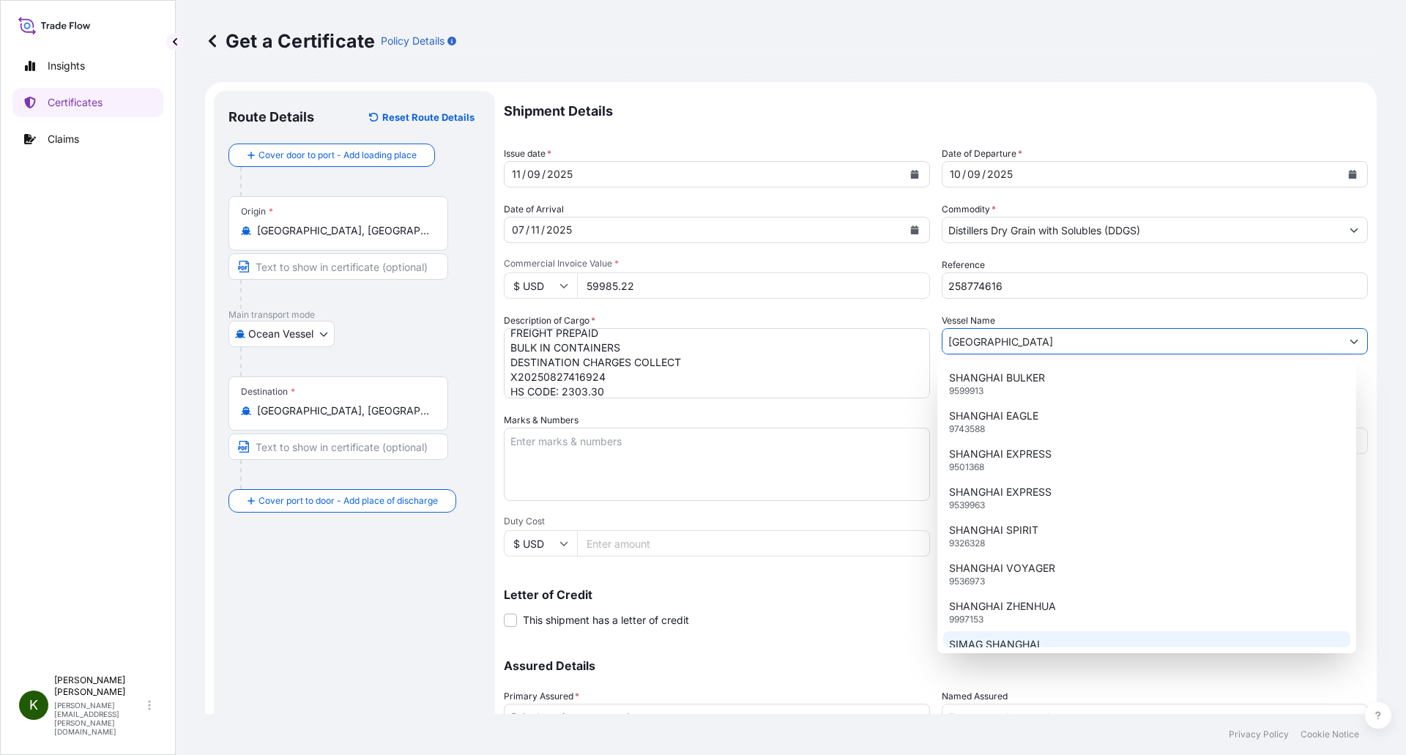
scroll to position [1025, 0]
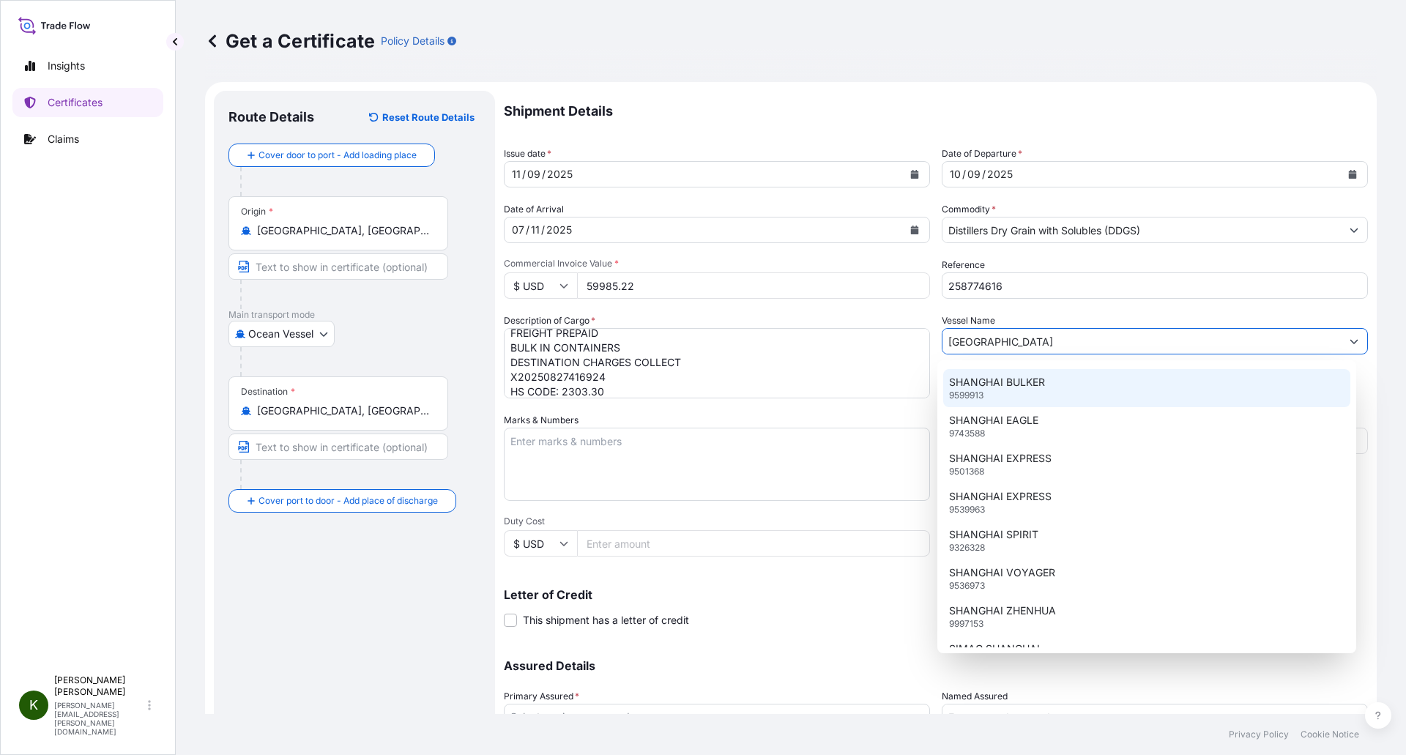
drag, startPoint x: 1019, startPoint y: 346, endPoint x: 923, endPoint y: 344, distance: 96.0
click at [923, 344] on div "Shipment Details Issue date * [DATE] Date of Departure * [DATE] Date of Arrival…" at bounding box center [936, 440] width 864 height 698
paste input "EXPRESS"
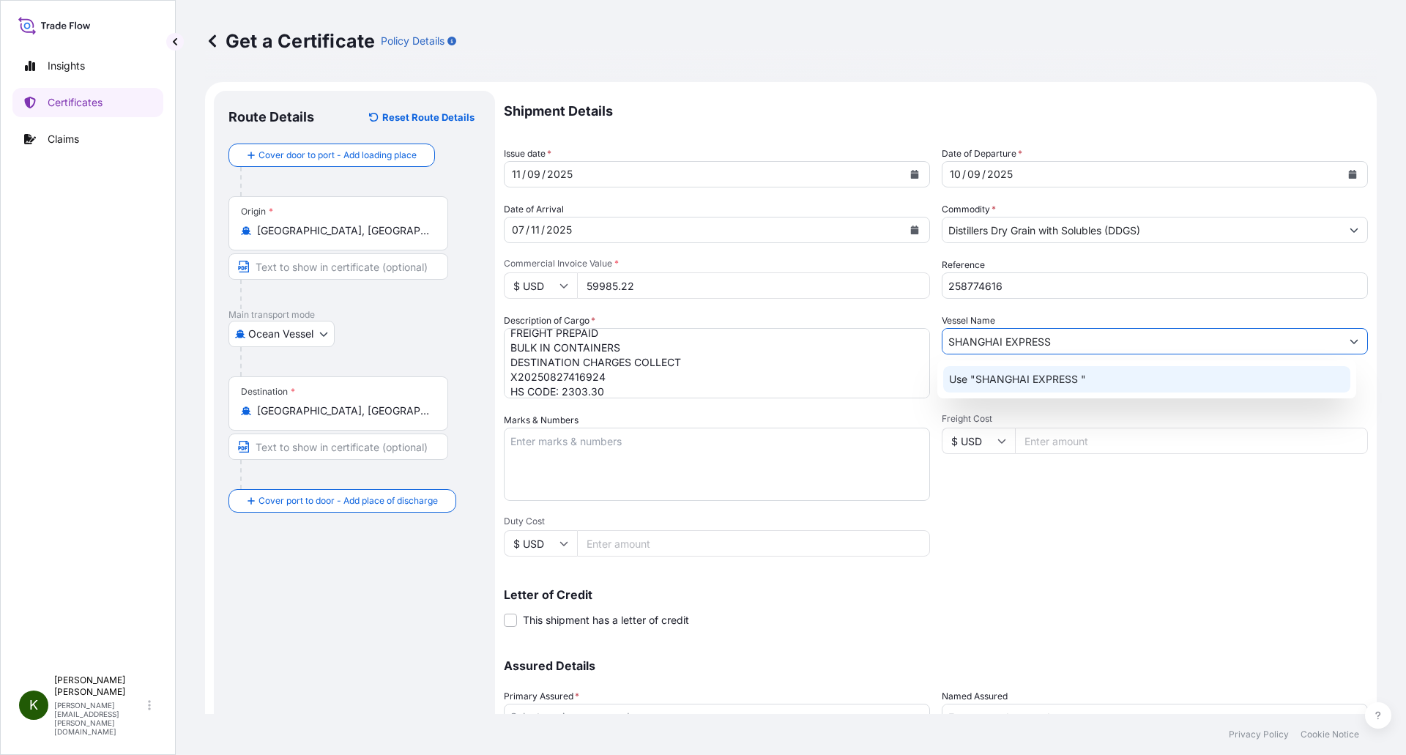
click at [1044, 378] on p "Use "SHANGHAI EXPRESS "" at bounding box center [1017, 379] width 137 height 15
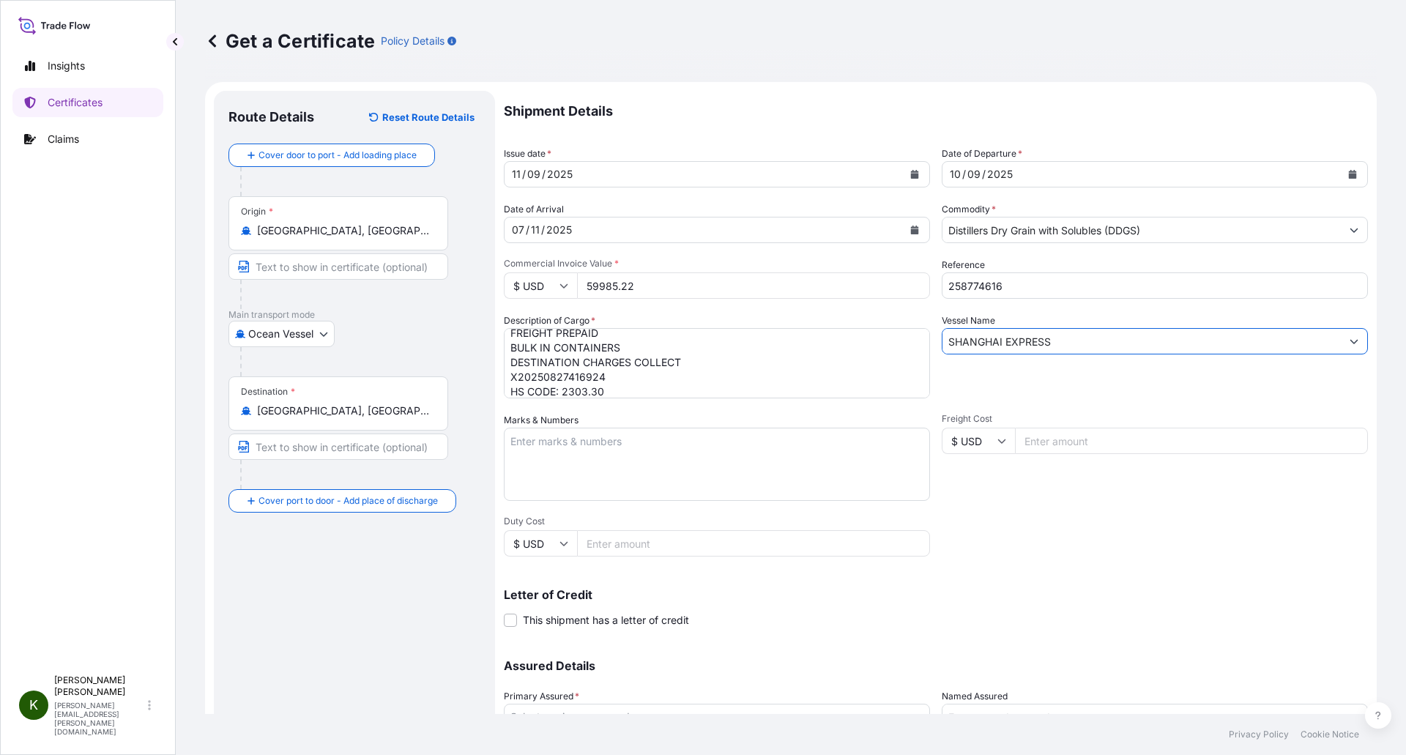
type input "SHANGHAI EXPRESS"
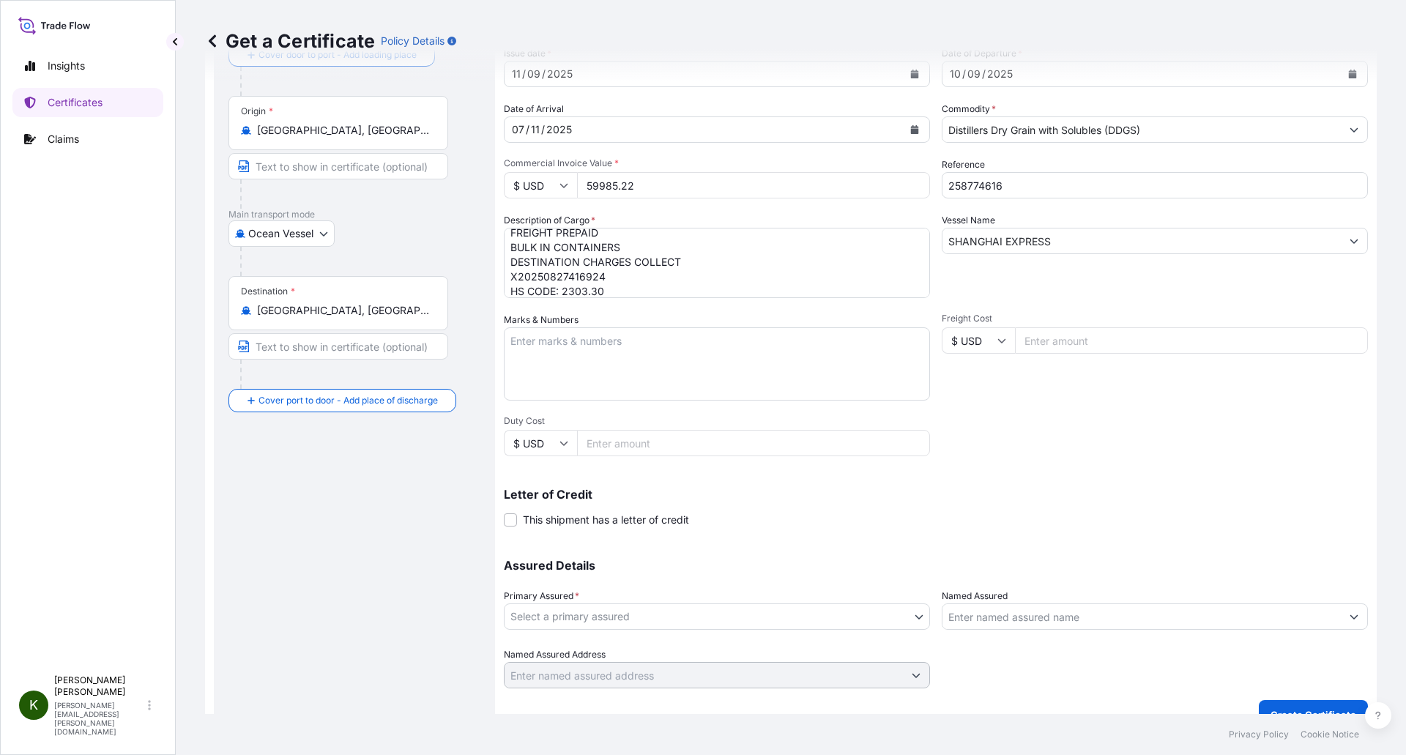
scroll to position [125, 0]
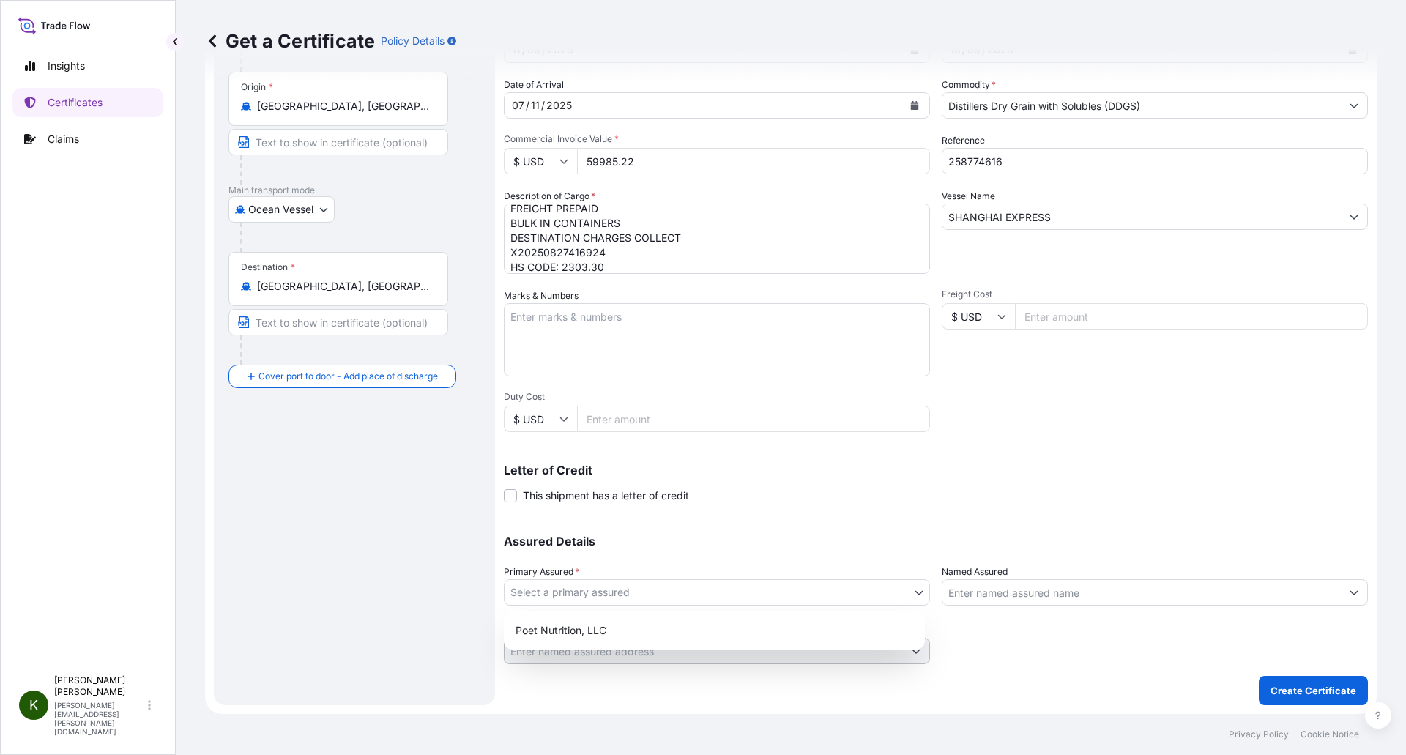
click at [746, 587] on body "Insights Certificates Claims K [PERSON_NAME] [PERSON_NAME][EMAIL_ADDRESS][PERSO…" at bounding box center [703, 377] width 1406 height 755
click at [683, 631] on div "Poet Nutrition, LLC" at bounding box center [714, 630] width 409 height 26
select select "31546"
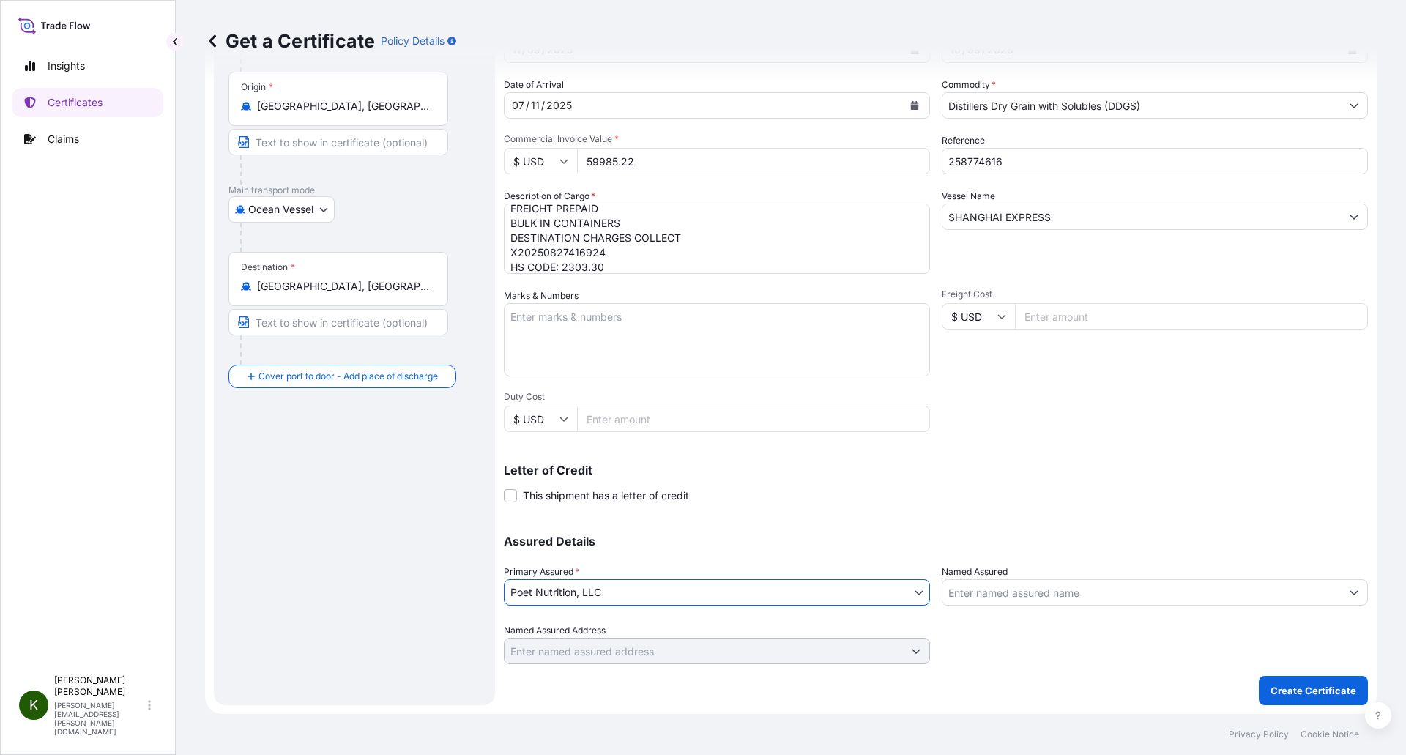
click at [1152, 595] on input "Named Assured" at bounding box center [1142, 592] width 398 height 26
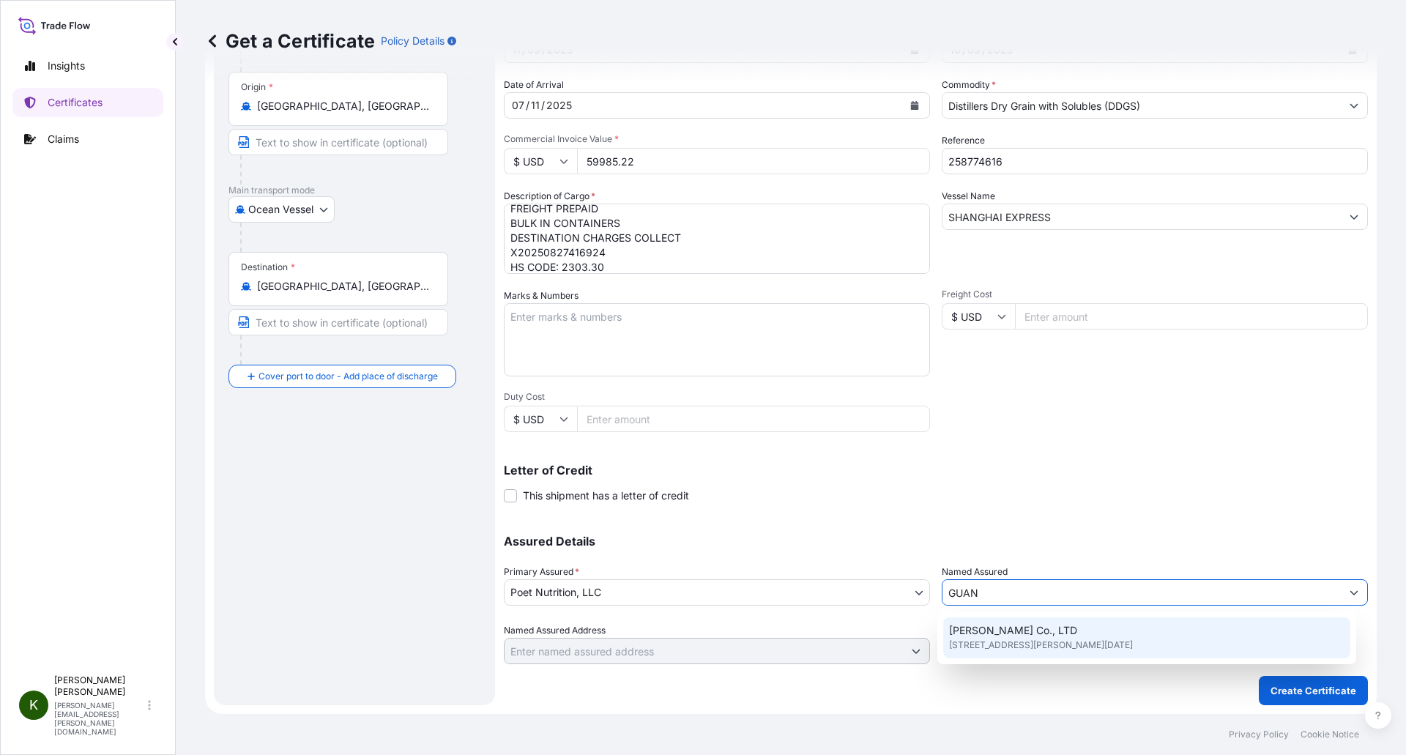
click at [1103, 643] on span "[STREET_ADDRESS][PERSON_NAME][DATE]" at bounding box center [1041, 645] width 184 height 15
type input "[PERSON_NAME] Co., LTD"
type input "[STREET_ADDRESS][PERSON_NAME][DATE]"
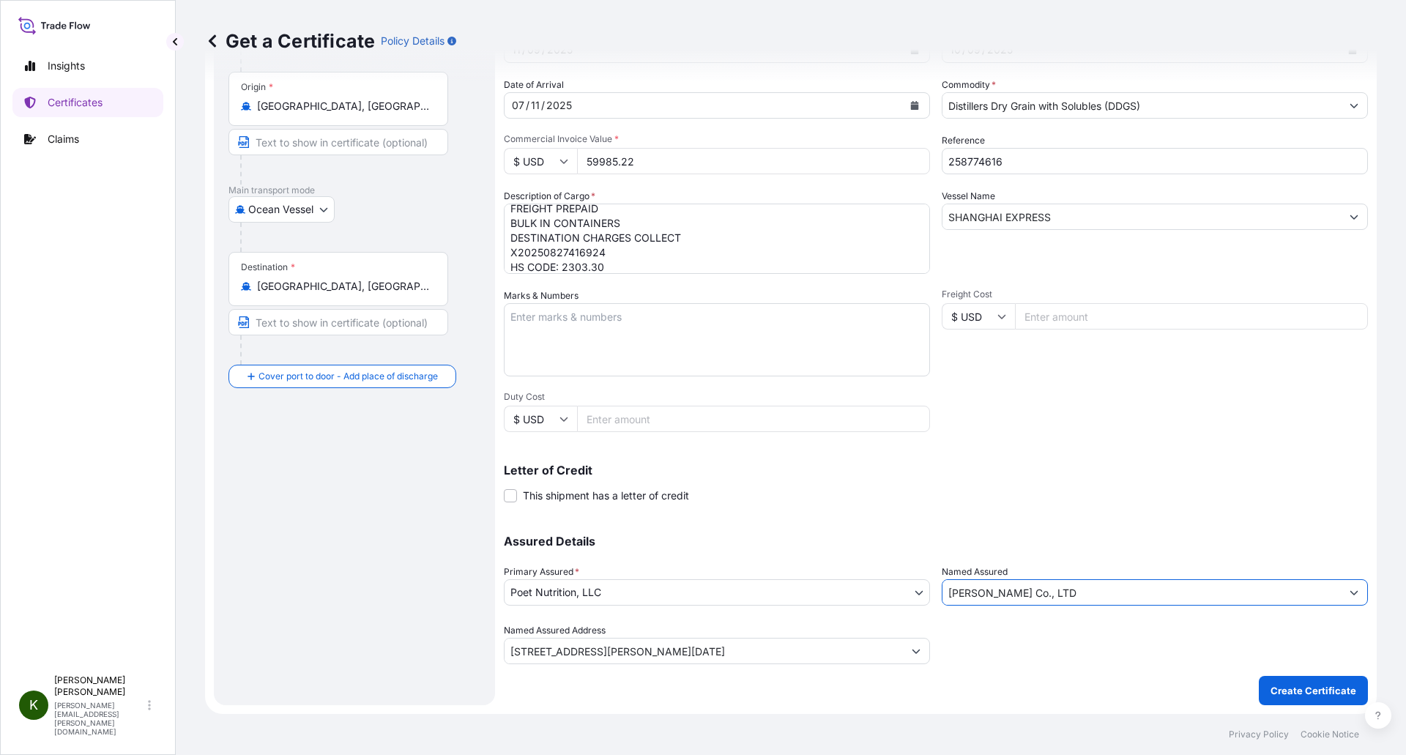
type input "[PERSON_NAME] Co., LTD"
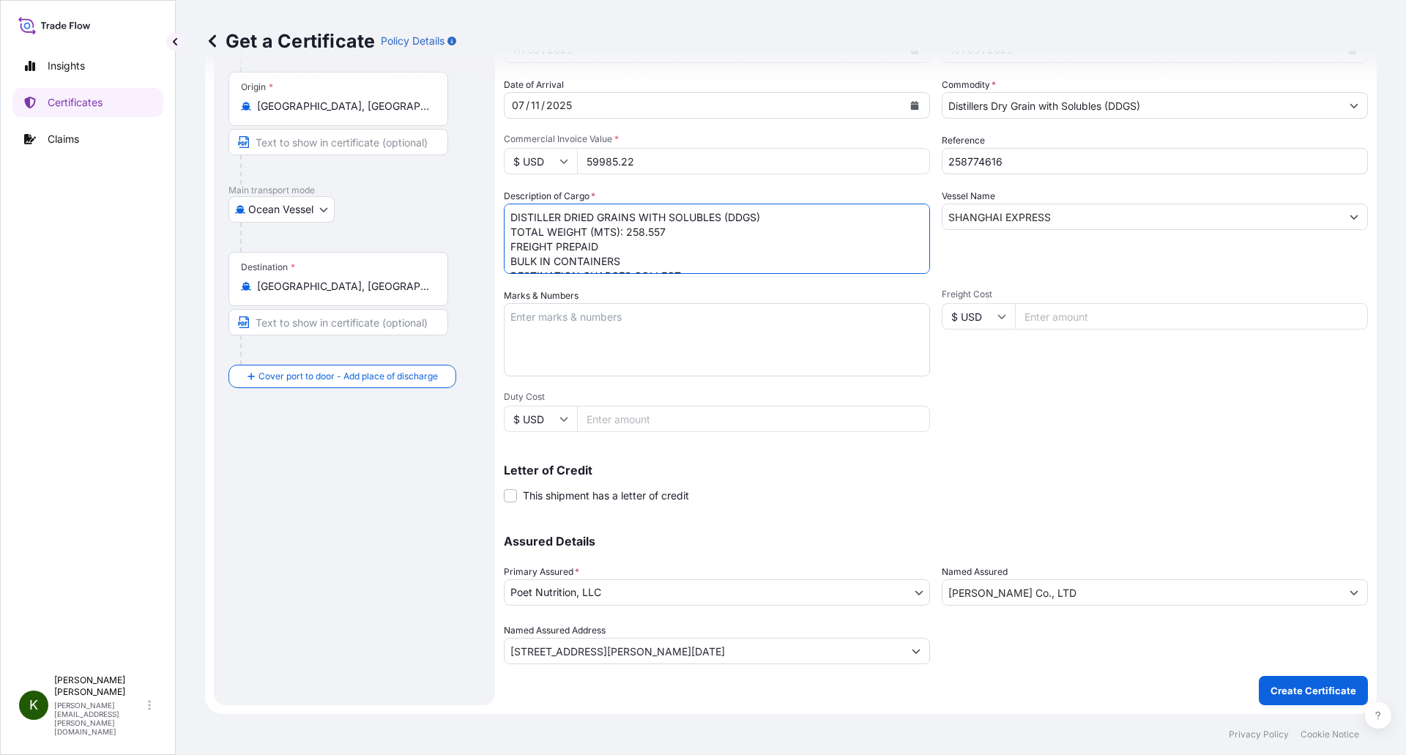
drag, startPoint x: 604, startPoint y: 267, endPoint x: 463, endPoint y: 188, distance: 162.0
click at [463, 188] on form "Route Details Reset Route Details Cover door to port - Add loading place Place …" at bounding box center [791, 336] width 1172 height 757
paste textarea "SHIPPED ON BOARD SHANGHAI EXPRESS 535W FROM [GEOGRAPHIC_DATA], [GEOGRAPHIC_DATA…"
drag, startPoint x: 800, startPoint y: 261, endPoint x: 503, endPoint y: 245, distance: 297.1
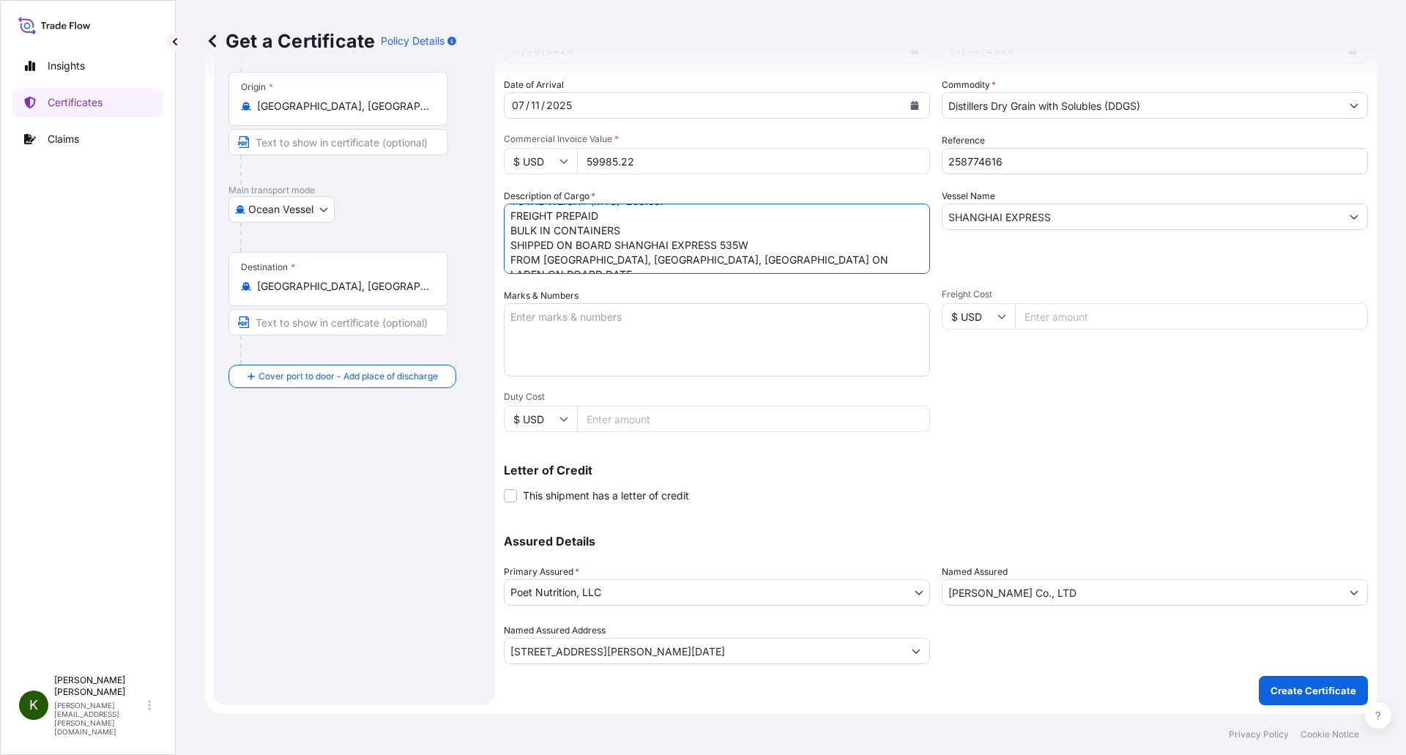
click at [503, 245] on form "Route Details Reset Route Details Cover door to port - Add loading place Place …" at bounding box center [791, 336] width 1172 height 757
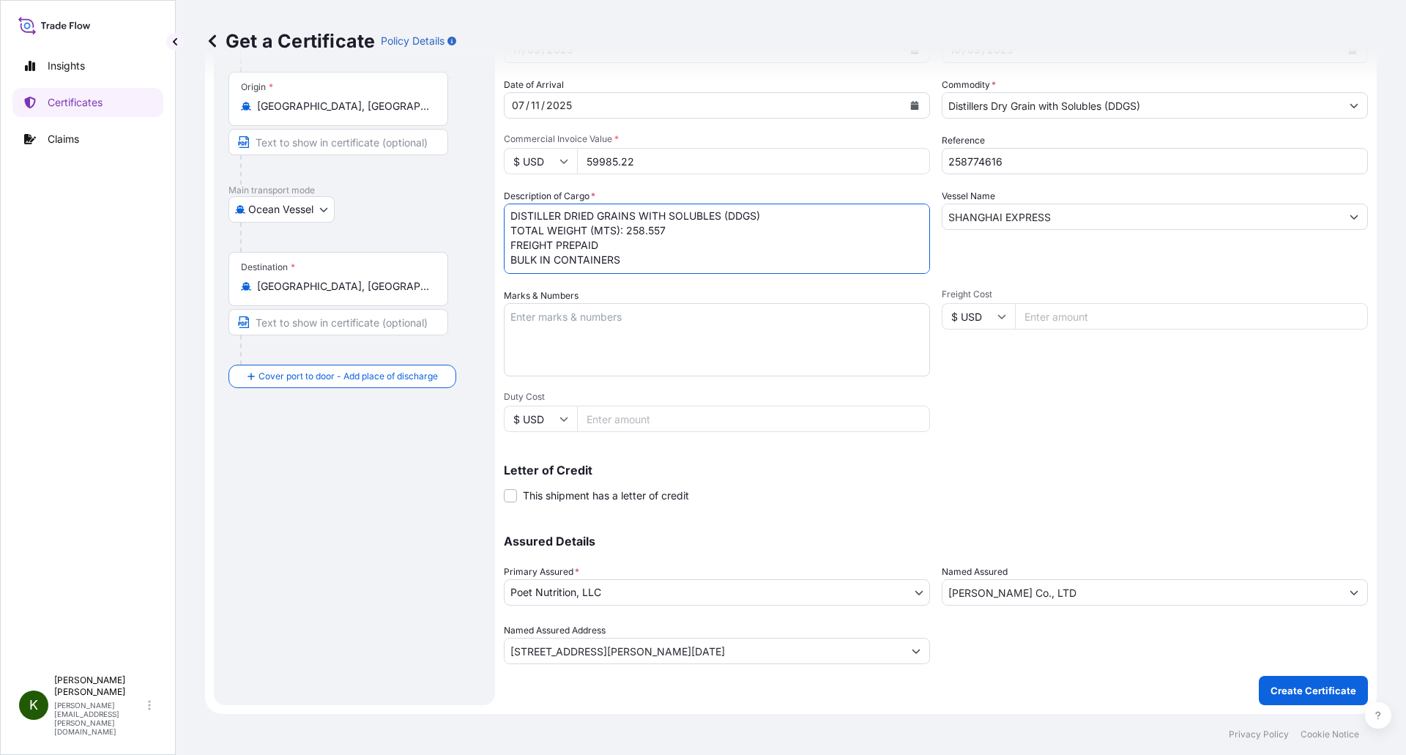
scroll to position [1, 0]
click at [654, 259] on textarea "DISTILLER DRIED GRAINS WITH SOLUBLES (DDGS) TOTAL WEIGHT (MTS): 258.557 FREIGHT…" at bounding box center [717, 239] width 426 height 70
paste textarea "X20250827416924"
click at [653, 258] on textarea "DISTILLER DRIED GRAINS WITH SOLUBLES (DDGS) TOTAL WEIGHT (MTS): 258.557 FREIGHT…" at bounding box center [717, 239] width 426 height 70
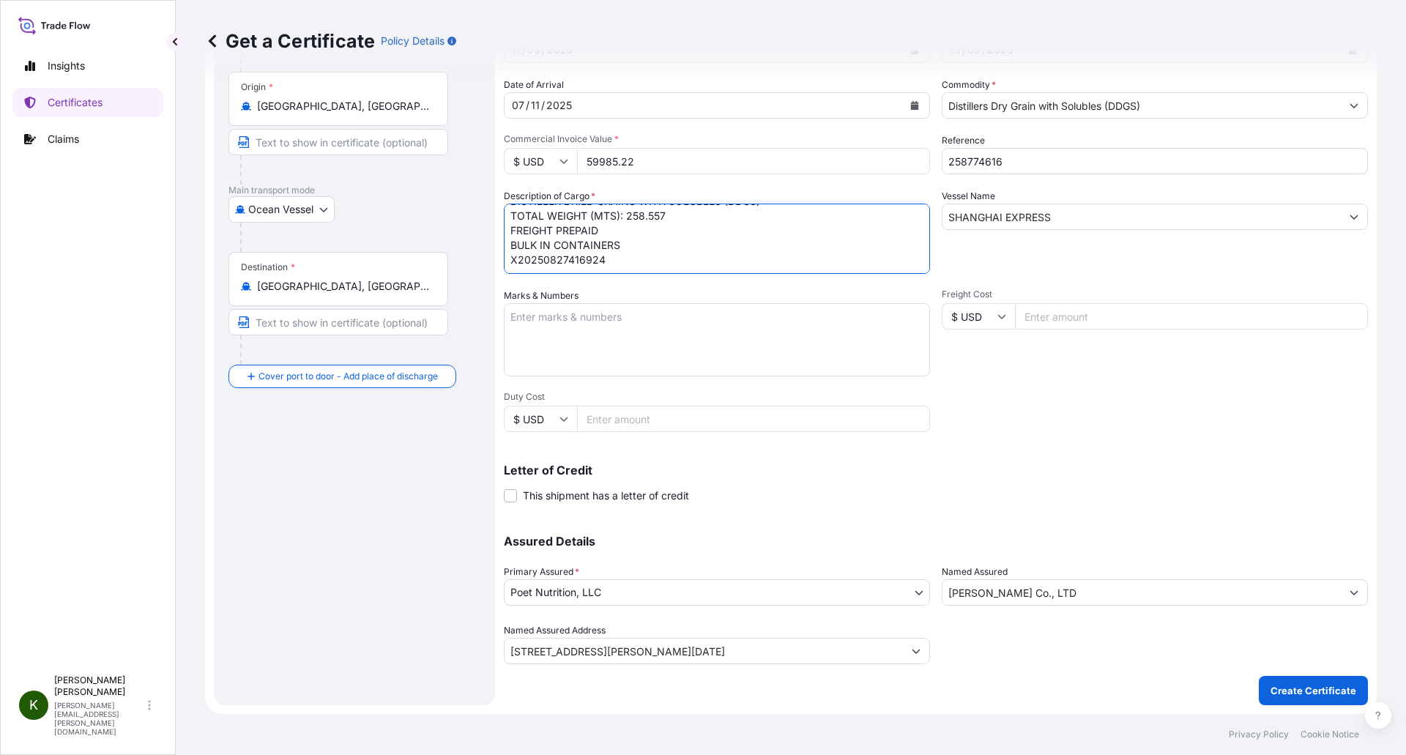
scroll to position [16, 0]
type textarea "DISTILLER DRIED GRAINS WITH SOLUBLES (DDGS) TOTAL WEIGHT (MTS): 258.557 FREIGHT…"
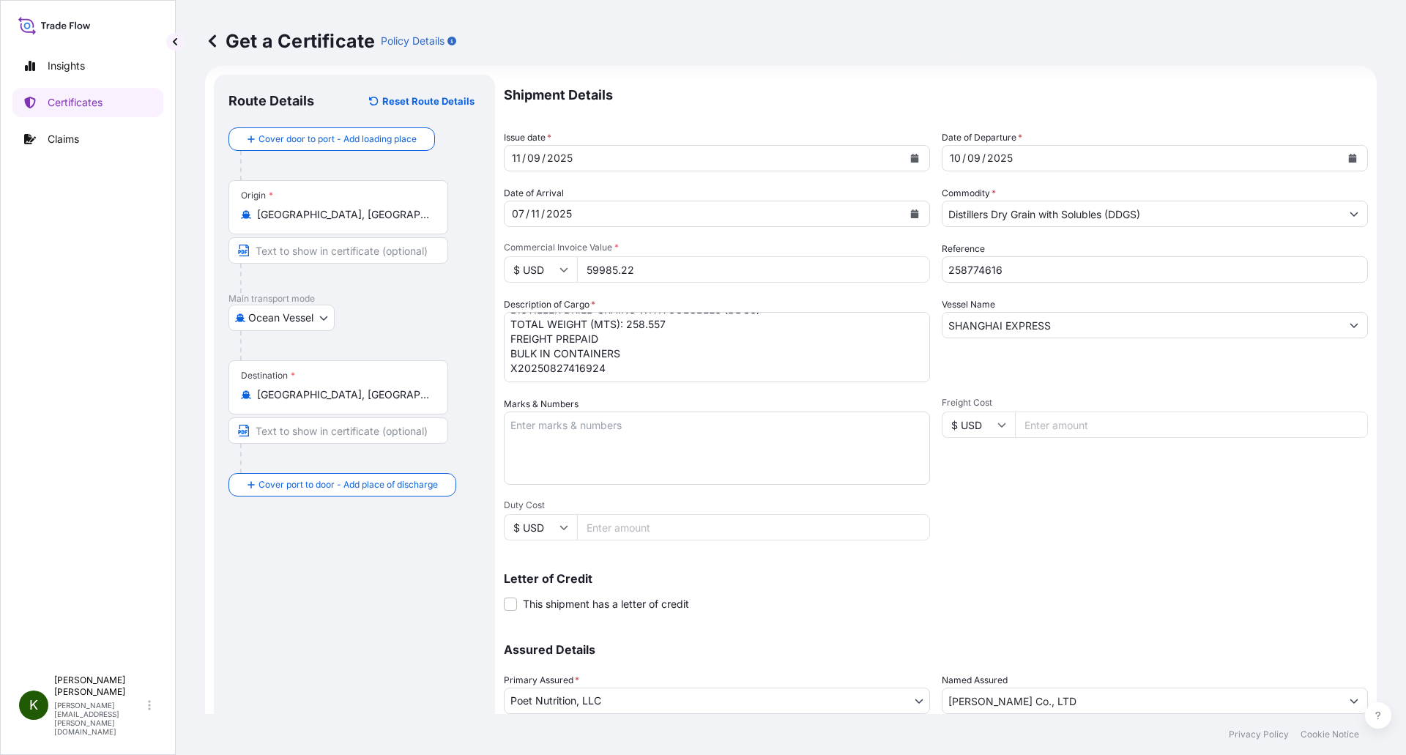
scroll to position [0, 0]
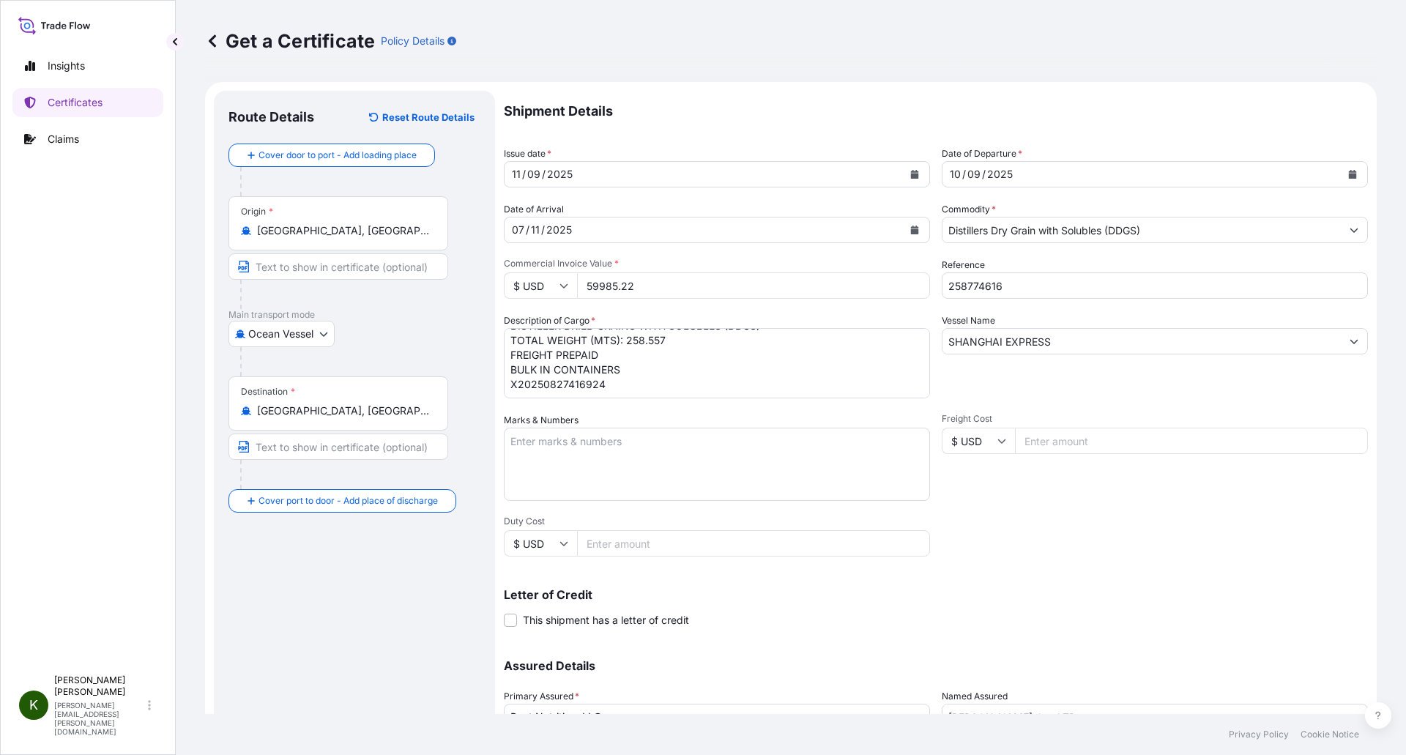
click at [1346, 171] on button "Calendar" at bounding box center [1352, 174] width 23 height 23
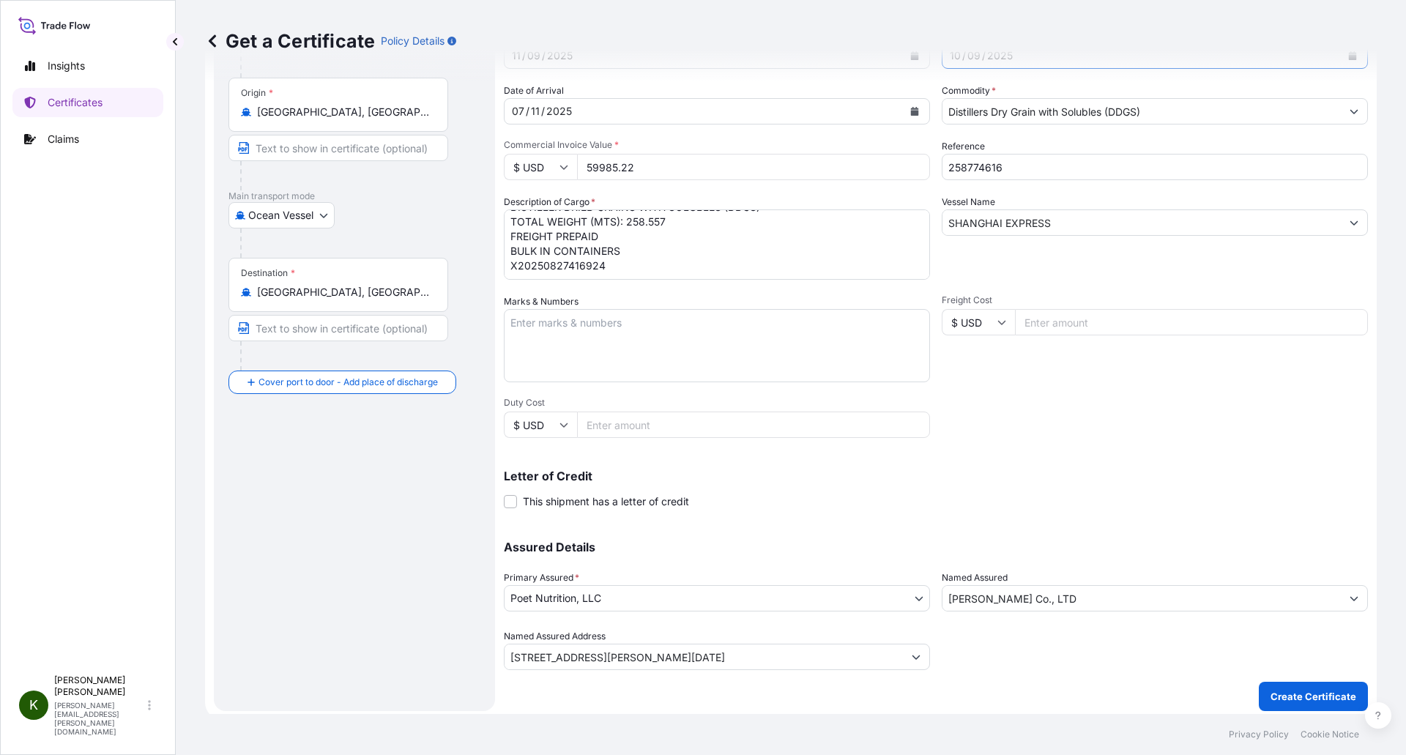
scroll to position [125, 0]
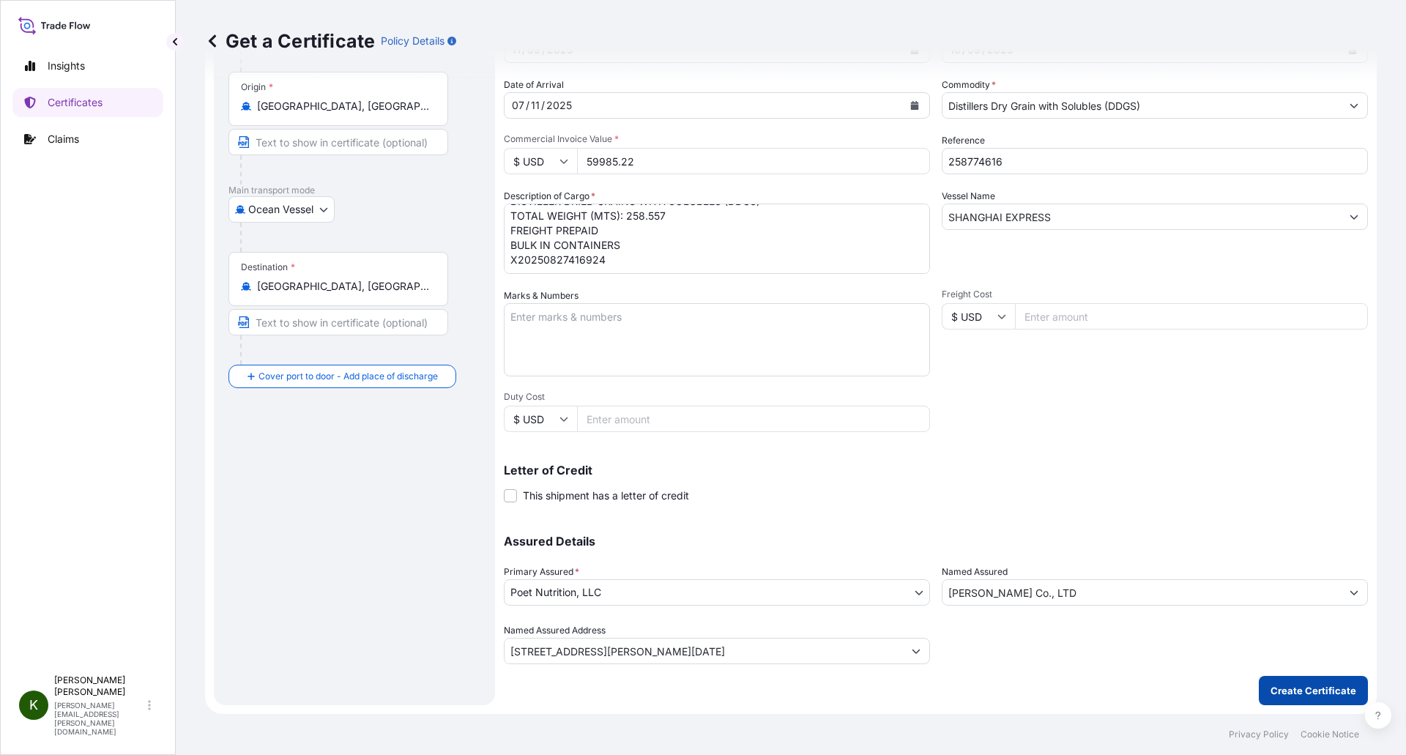
click at [1318, 691] on p "Create Certificate" at bounding box center [1314, 690] width 86 height 15
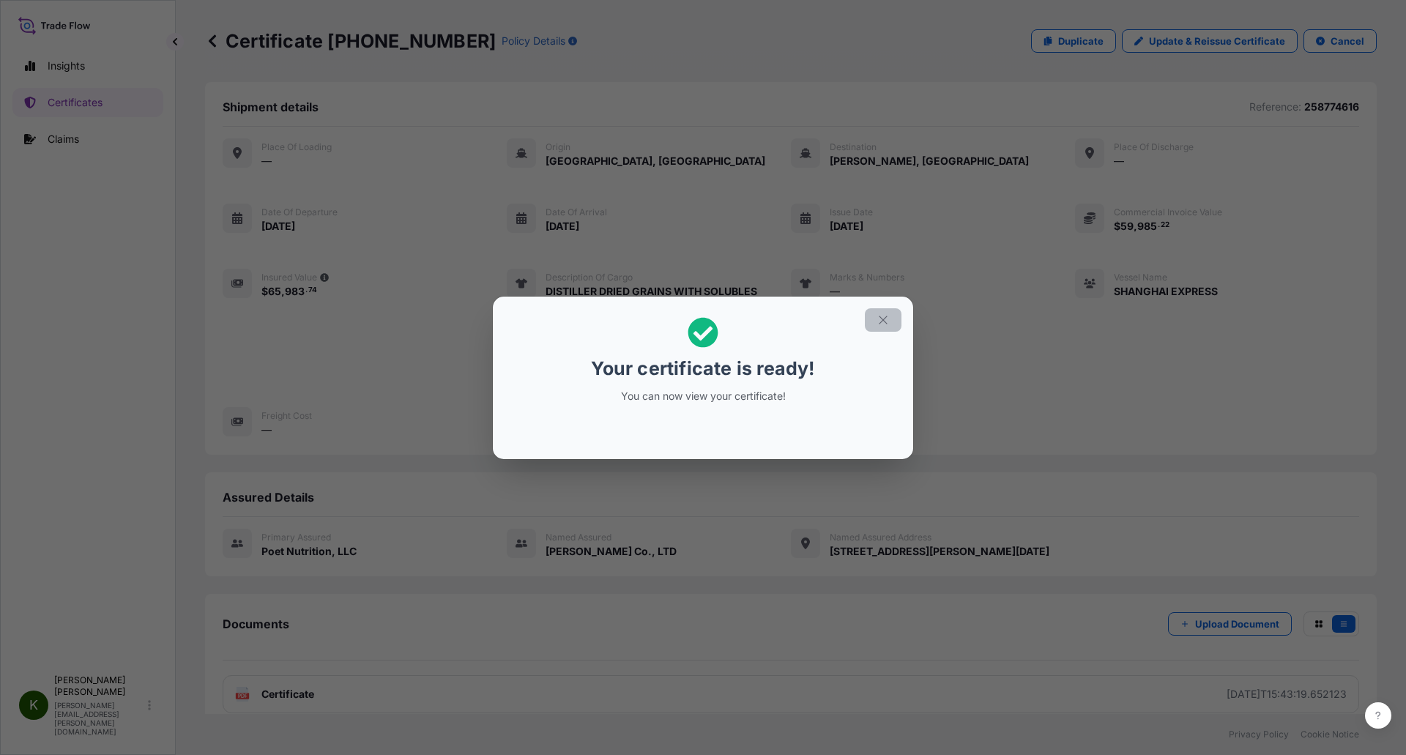
click at [888, 327] on button "button" at bounding box center [883, 319] width 37 height 23
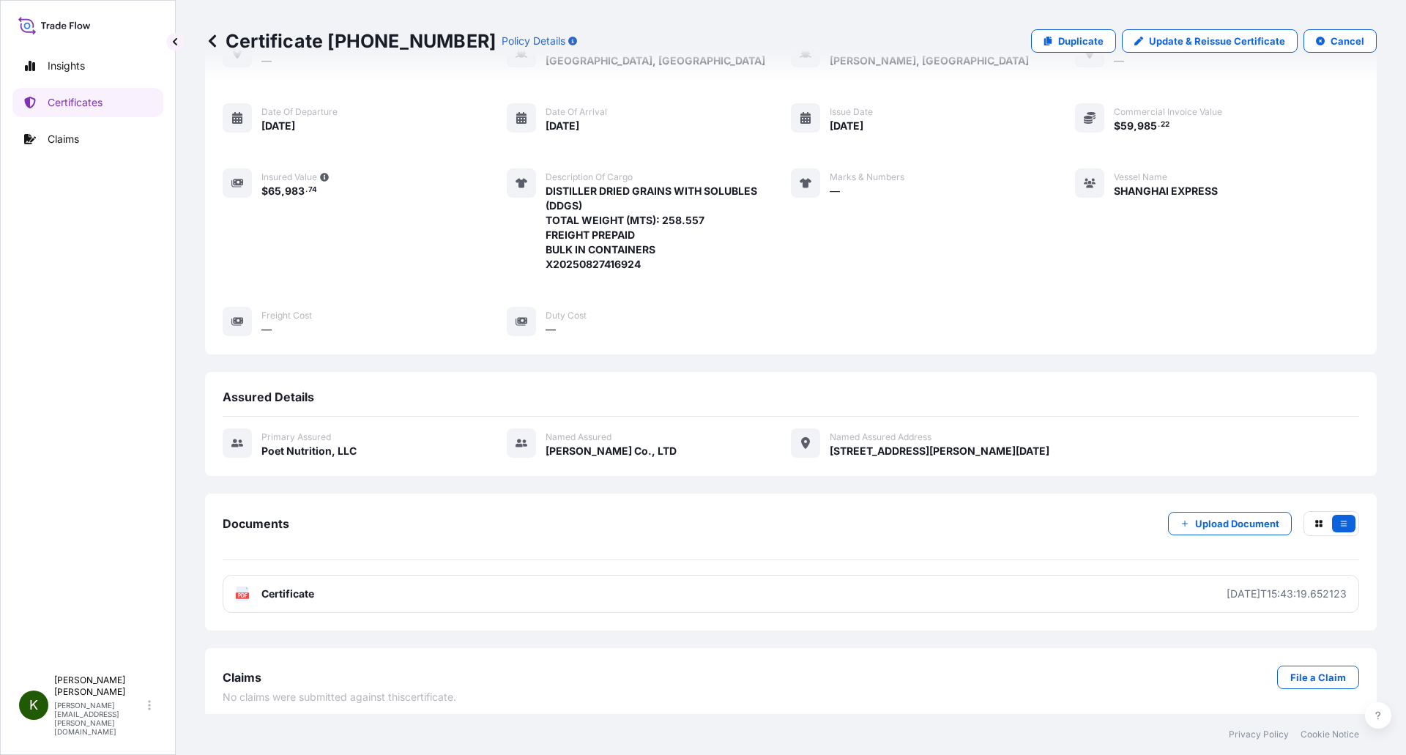
scroll to position [108, 0]
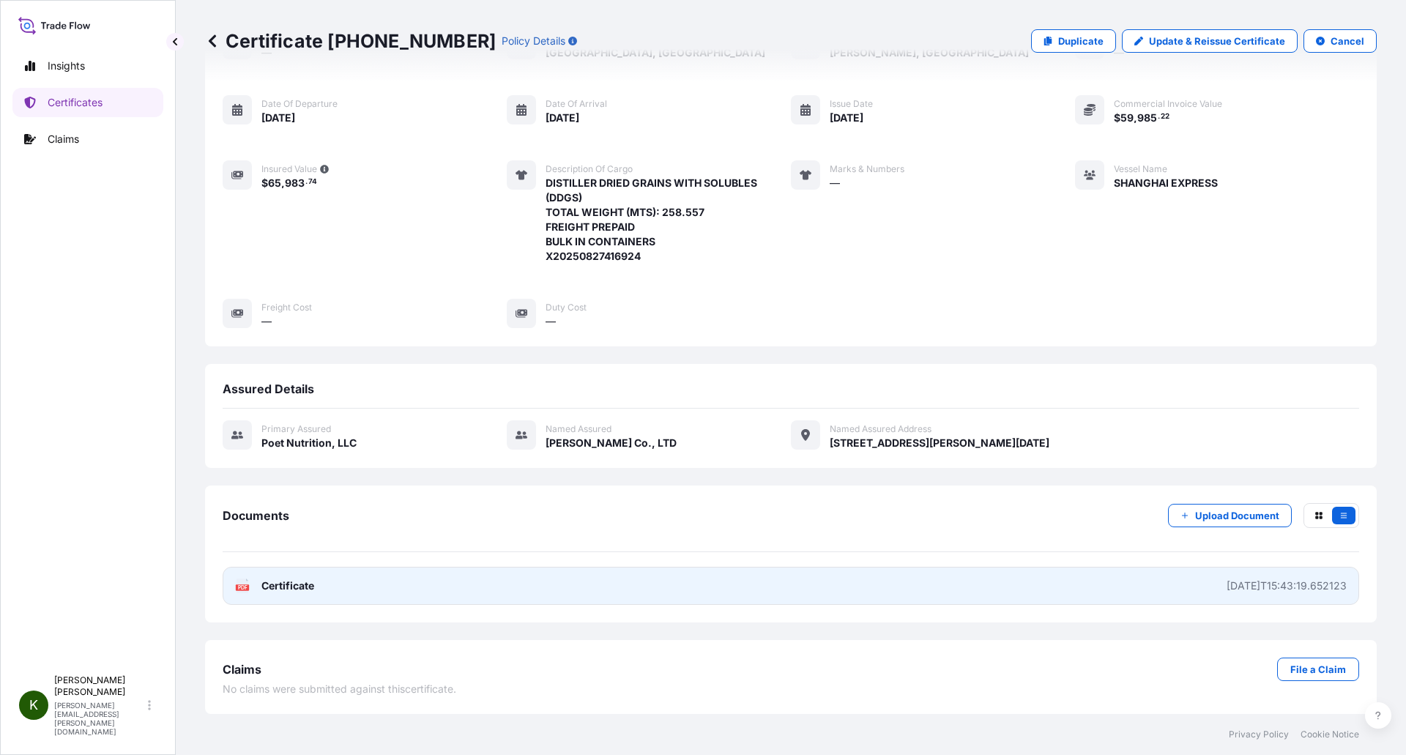
click at [1267, 583] on div "[DATE]T15:43:19.652123" at bounding box center [1287, 586] width 120 height 15
